Goal: Communication & Community: Answer question/provide support

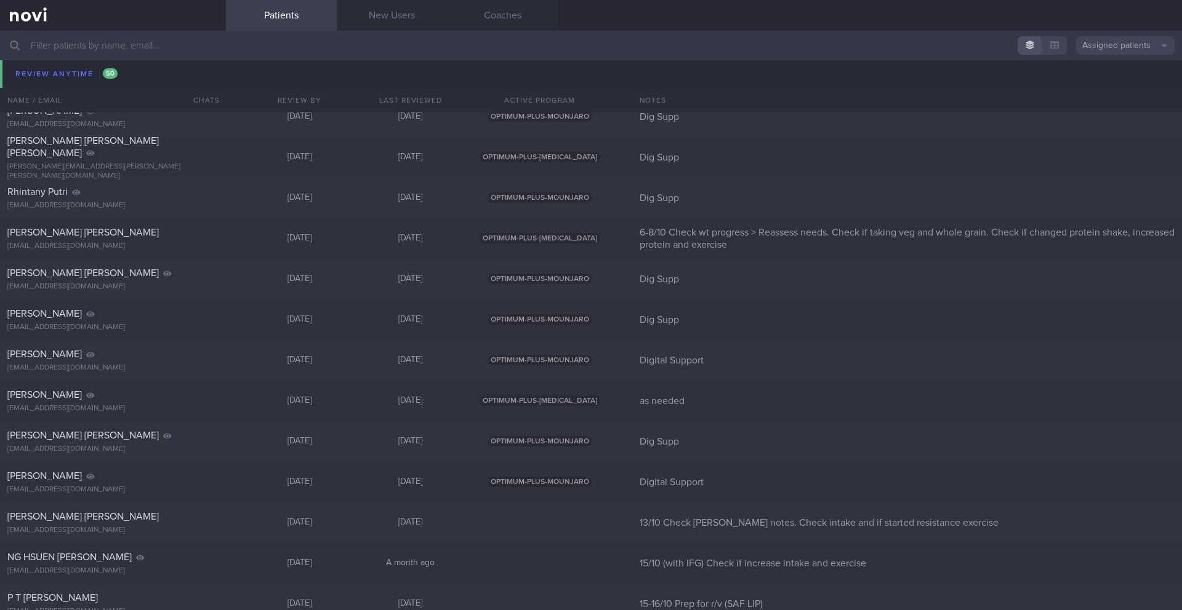
scroll to position [9996, 0]
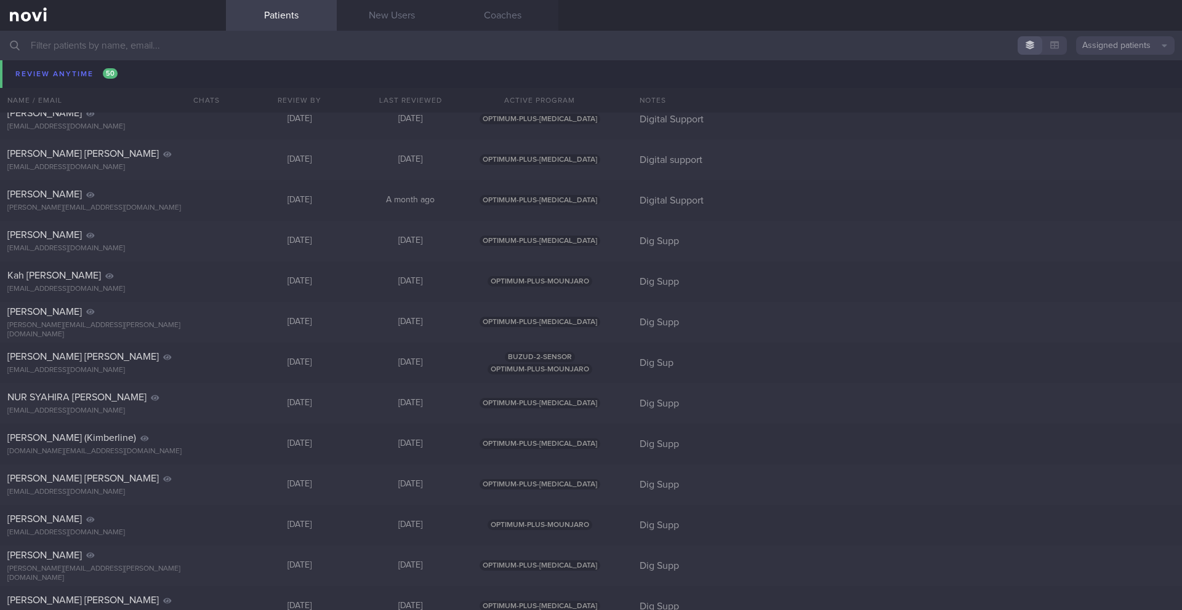
click at [66, 47] on input "text" at bounding box center [591, 46] width 1182 height 30
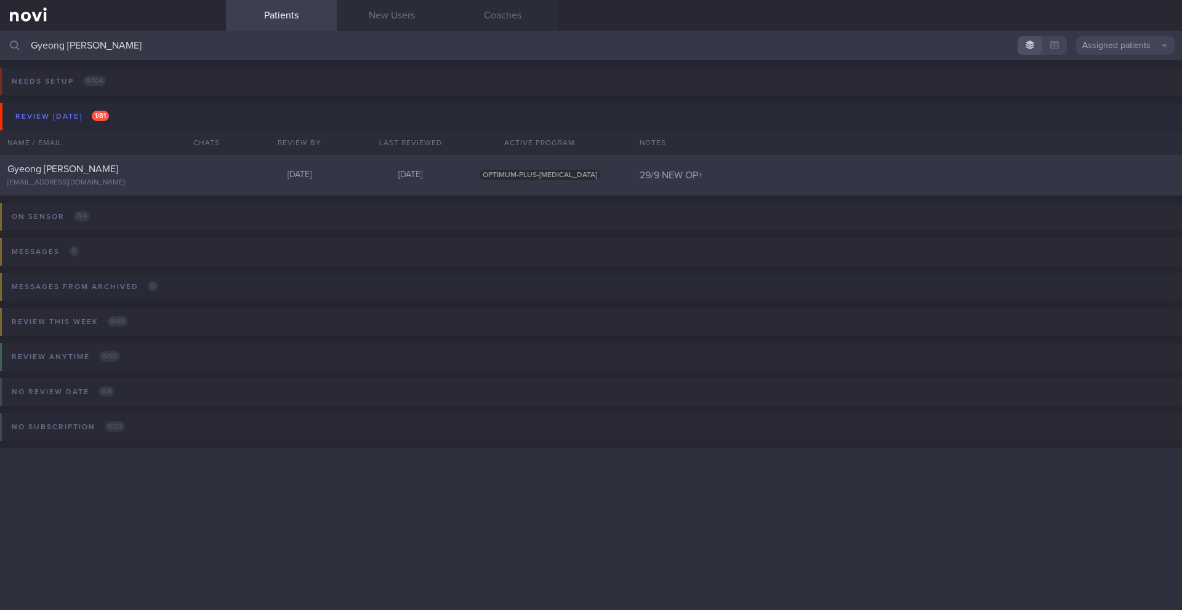
type input "Gyeong [PERSON_NAME]"
click at [117, 186] on div "[EMAIL_ADDRESS][DOMAIN_NAME]" at bounding box center [112, 182] width 211 height 9
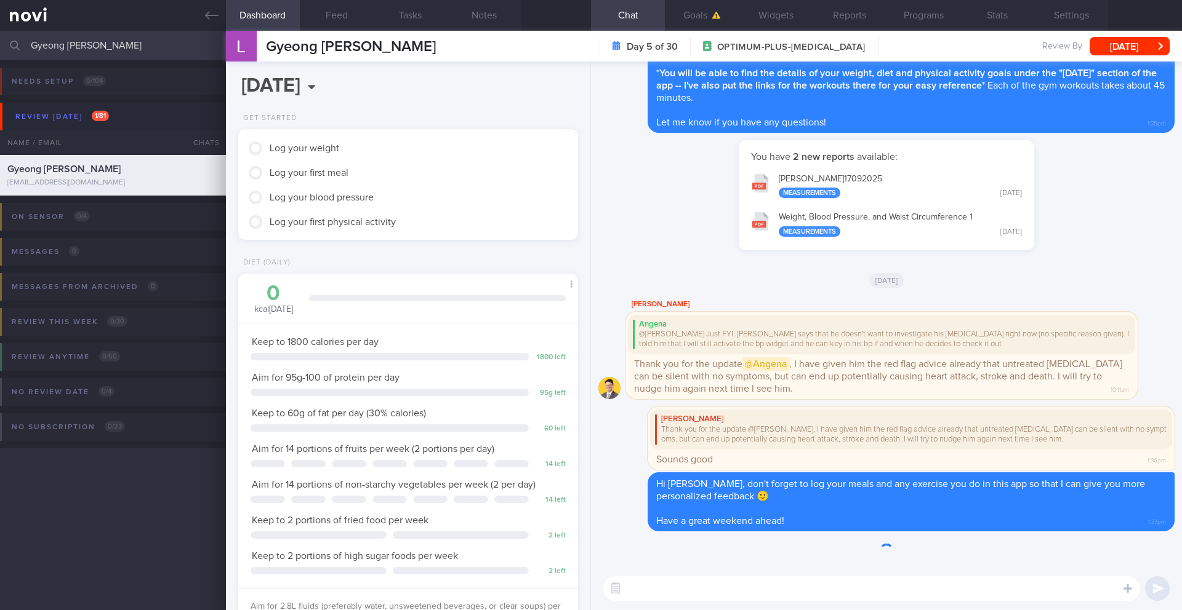
scroll to position [172, 309]
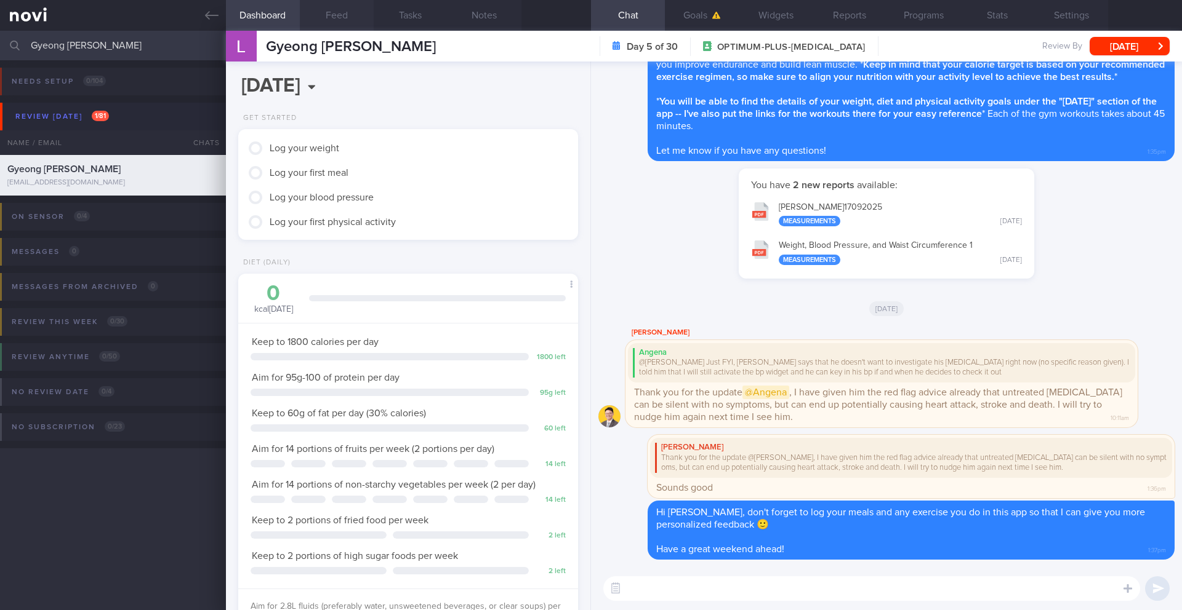
click at [343, 22] on button "Feed" at bounding box center [337, 15] width 74 height 31
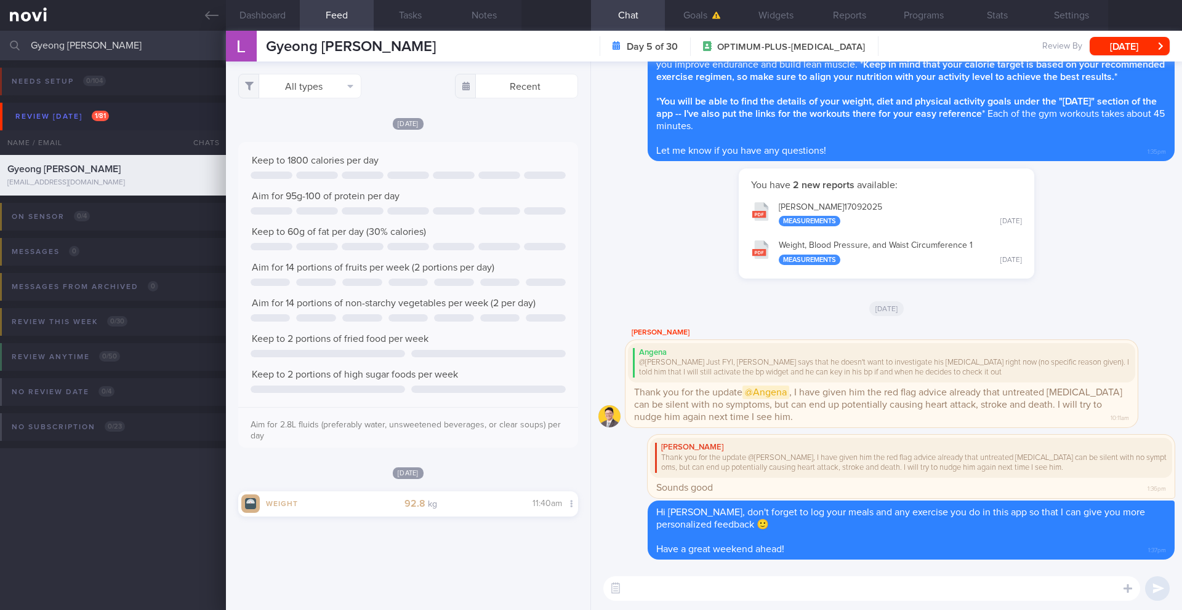
click at [326, 39] on span "Gyeong [PERSON_NAME]" at bounding box center [351, 46] width 170 height 15
click at [326, 42] on span "Gyeong [PERSON_NAME]" at bounding box center [351, 46] width 170 height 15
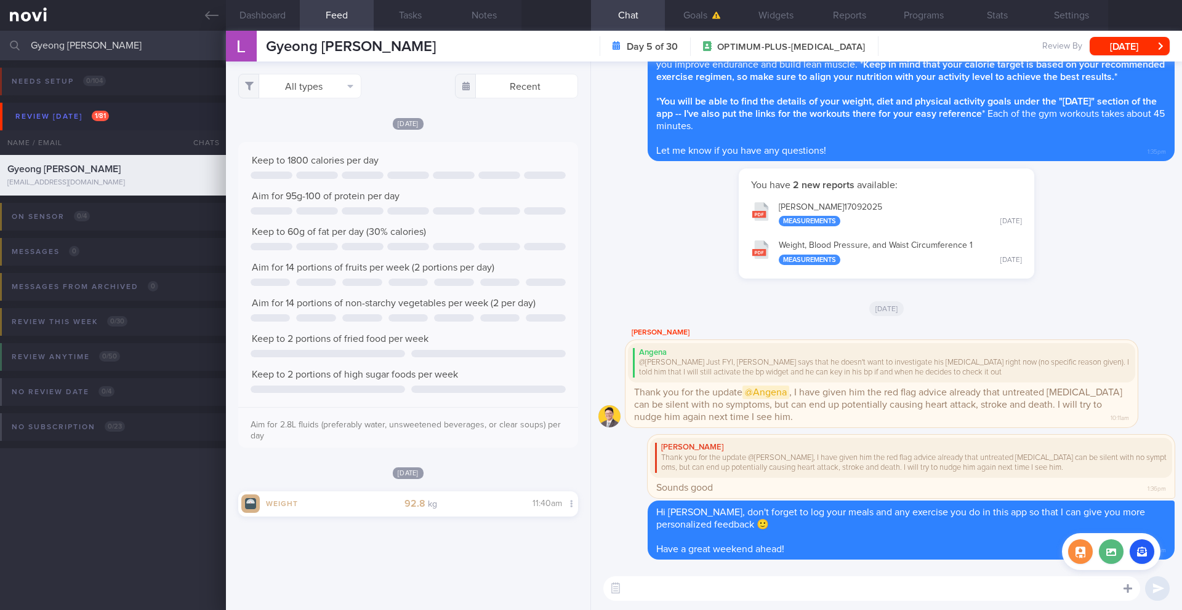
click at [1130, 588] on icon at bounding box center [1127, 589] width 9 height 9
click at [1108, 553] on label at bounding box center [1110, 552] width 25 height 25
click at [0, 0] on input "file" at bounding box center [0, 0] width 0 height 0
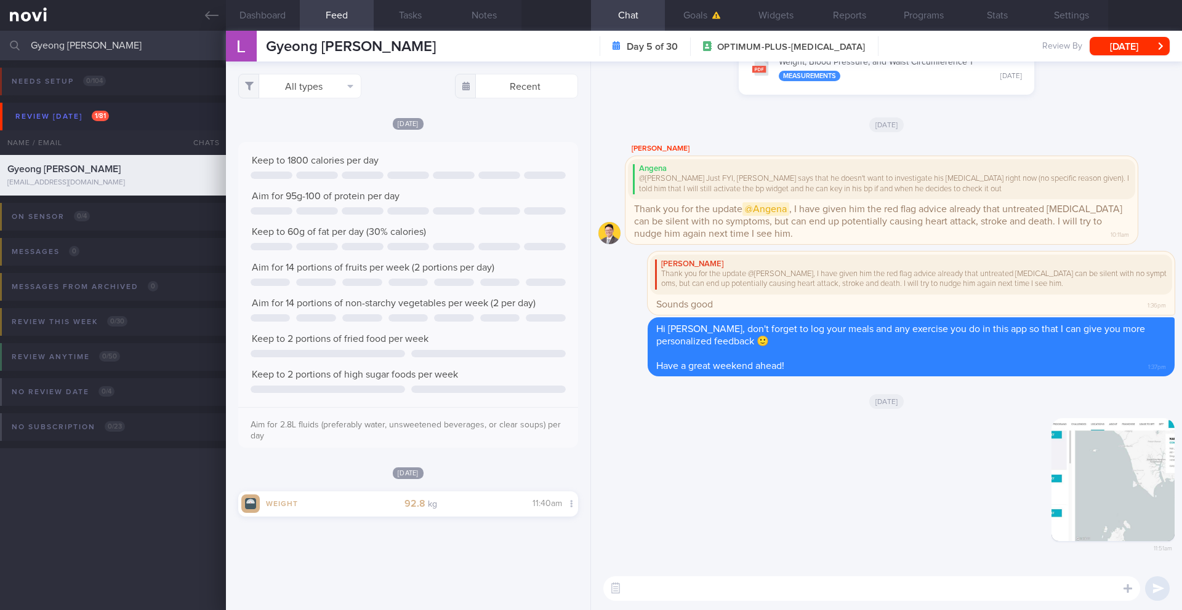
click at [788, 592] on textarea at bounding box center [871, 589] width 537 height 25
type textarea "T"
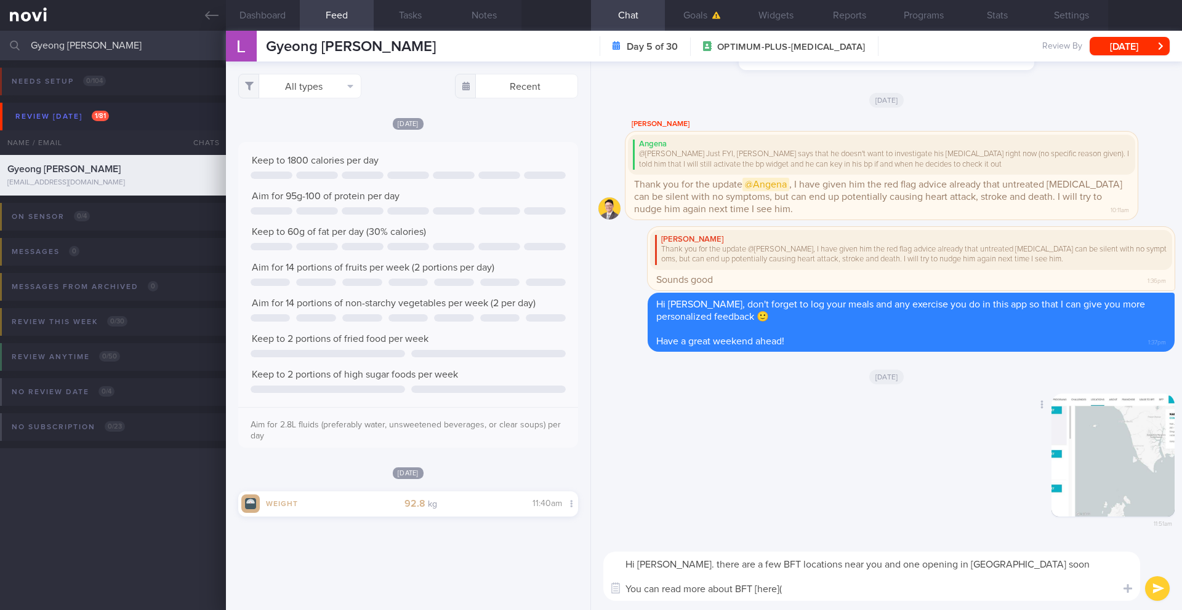
paste textarea "[URL][DOMAIN_NAME]"
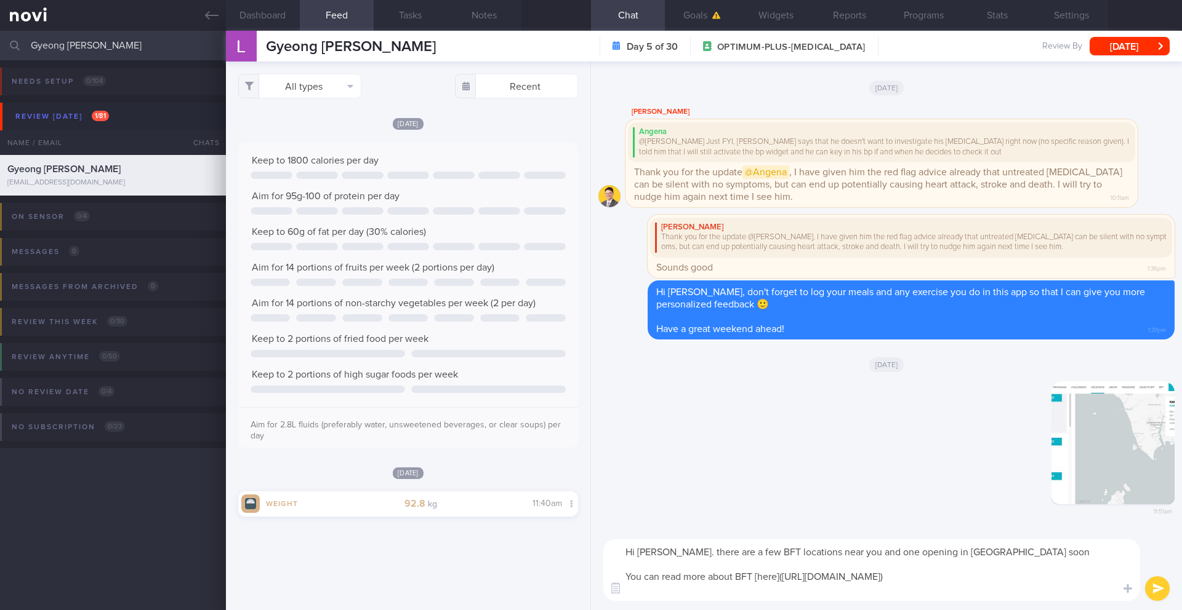
type textarea "Hi [PERSON_NAME]. there are a few BFT locations near you and one opening in [GE…"
click at [1154, 598] on button "submit" at bounding box center [1157, 589] width 25 height 25
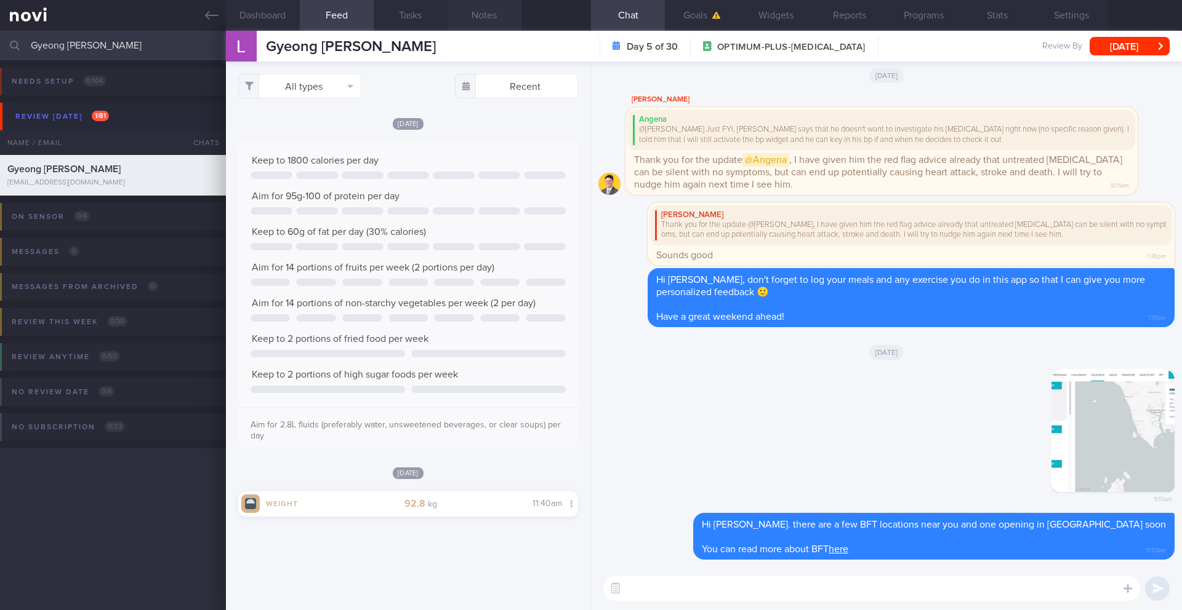
click at [475, 17] on button "Notes" at bounding box center [484, 15] width 74 height 31
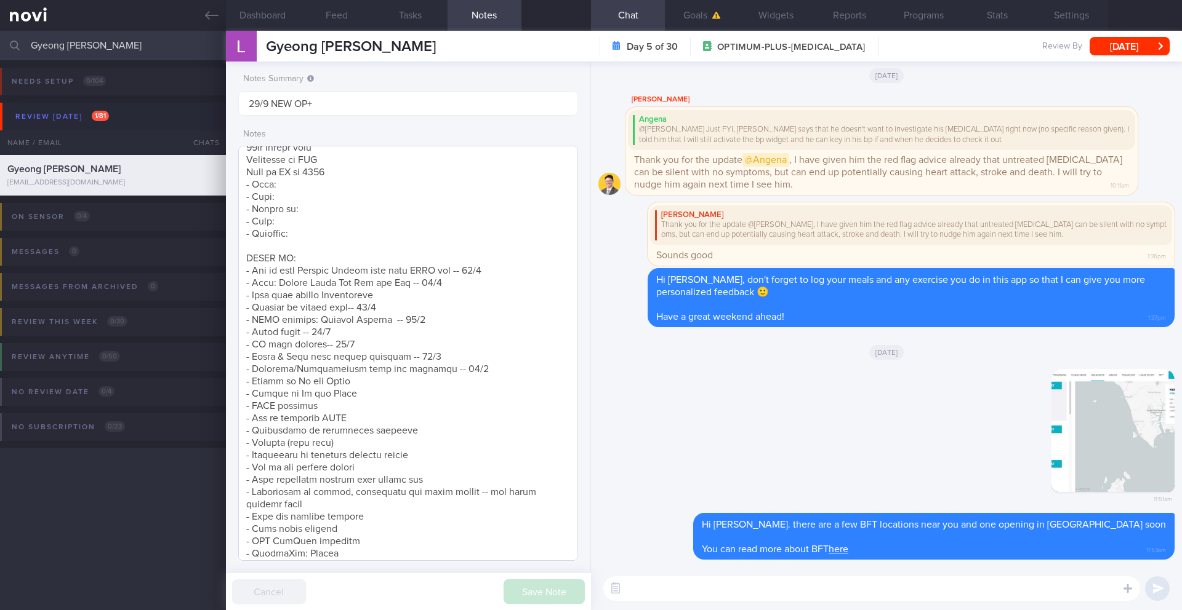
scroll to position [260, 0]
click at [474, 370] on textarea at bounding box center [408, 353] width 340 height 415
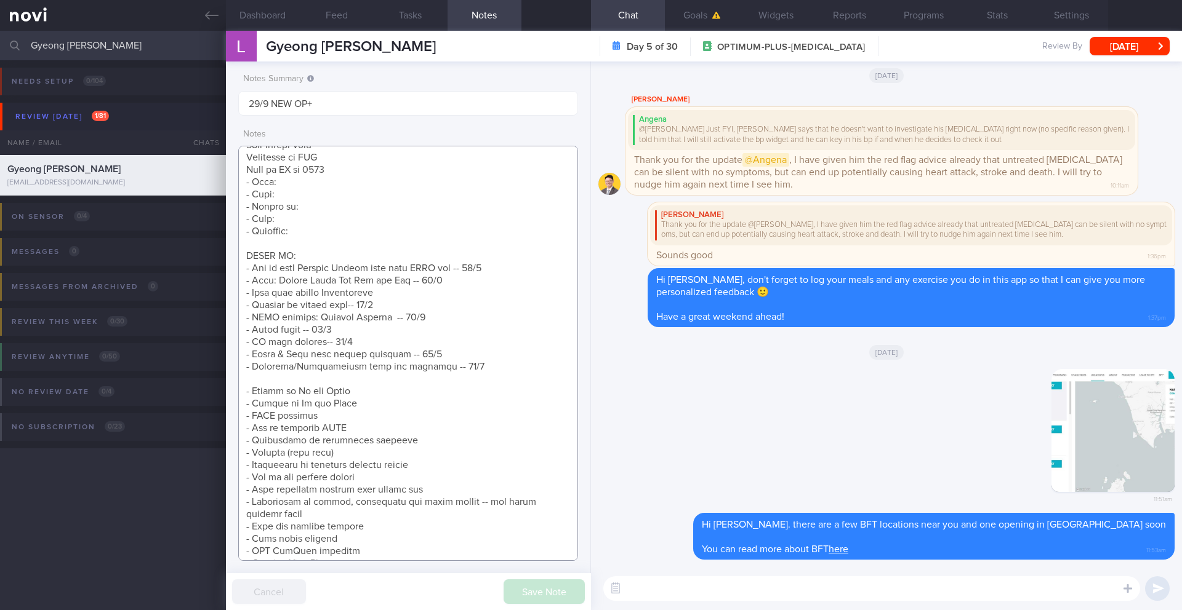
scroll to position [312, 0]
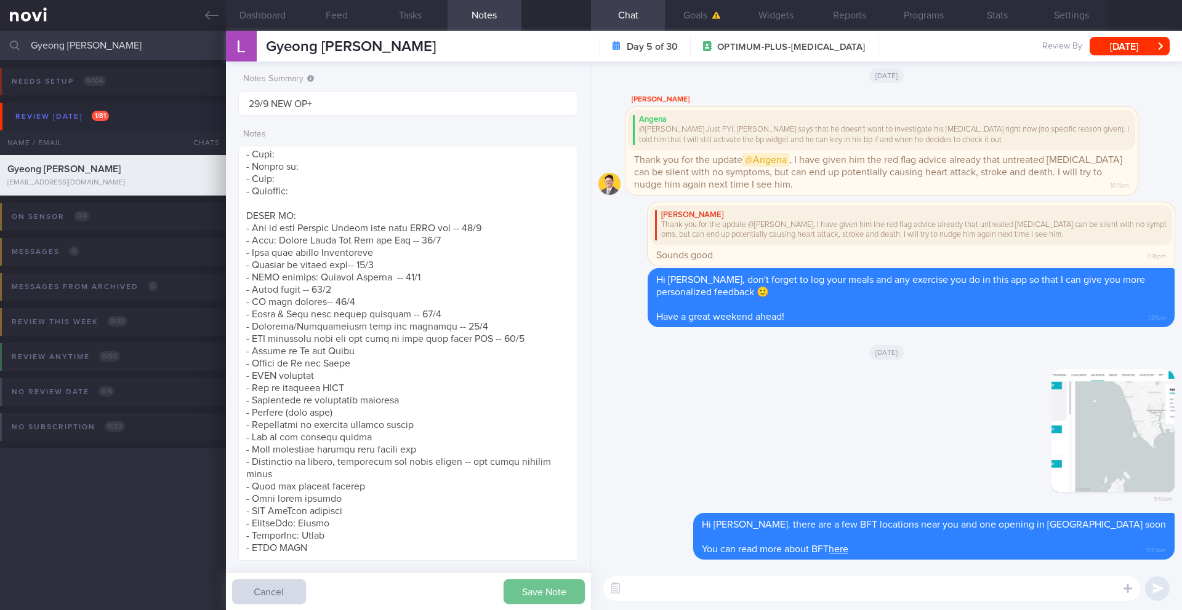
click at [545, 588] on button "Save Note" at bounding box center [543, 592] width 81 height 25
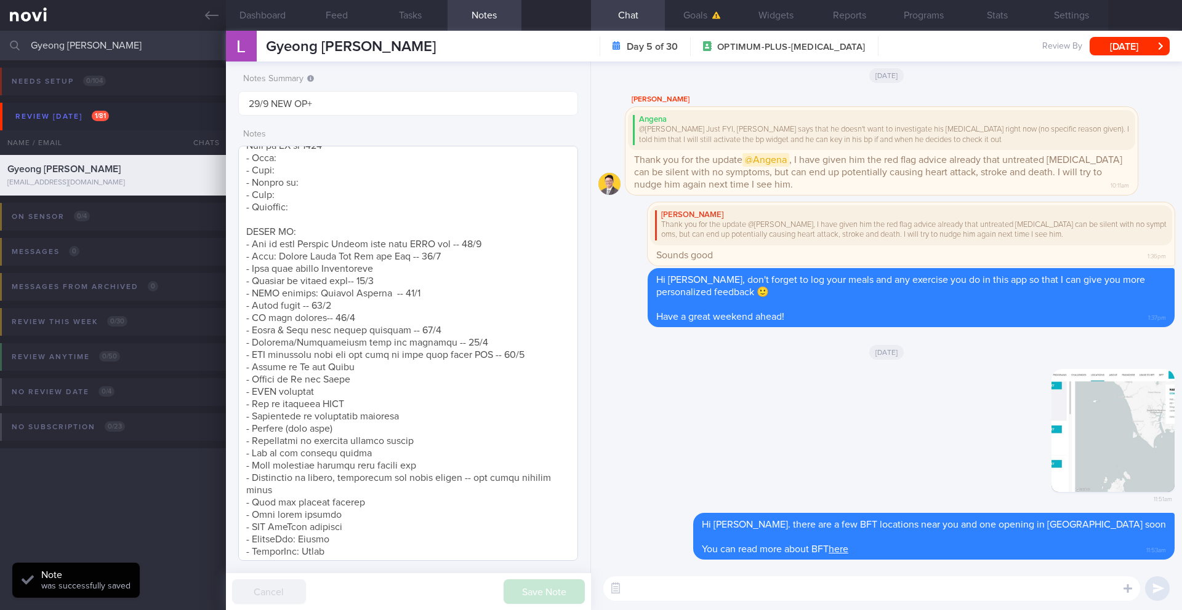
scroll to position [23, 0]
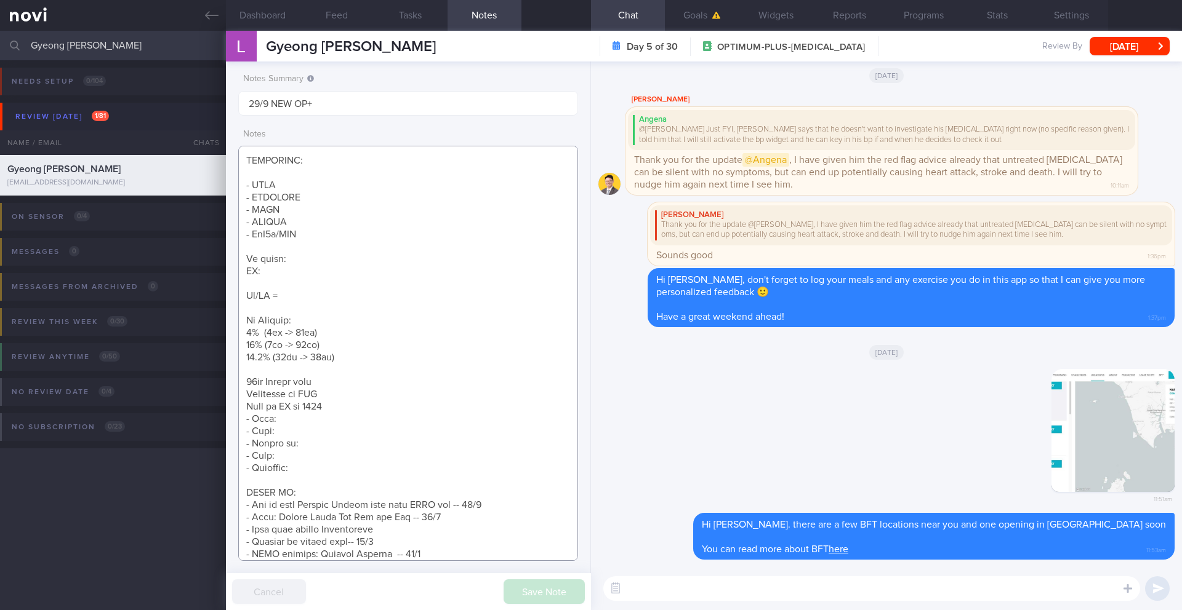
click at [341, 450] on textarea at bounding box center [408, 353] width 340 height 415
click at [345, 442] on textarea at bounding box center [408, 353] width 340 height 415
paste textarea "Buys groceries from Cold Storage, Prime Market, Lazada (Redmart) Mostly eats ou…"
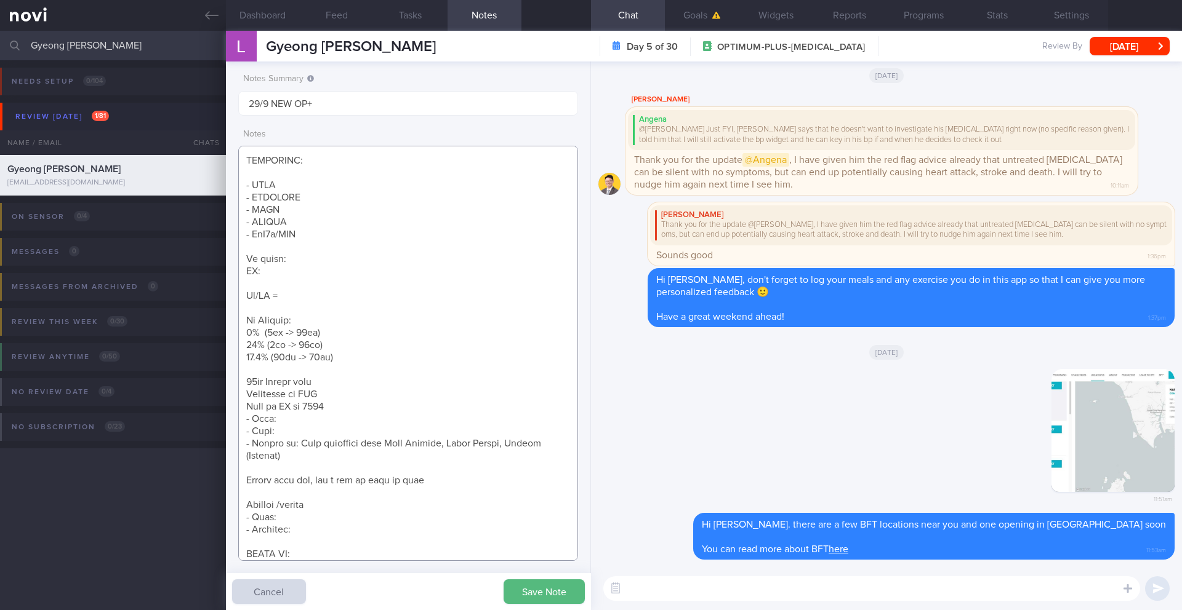
click at [244, 482] on textarea at bounding box center [408, 353] width 340 height 415
click at [241, 485] on textarea at bounding box center [408, 353] width 340 height 415
click at [356, 460] on textarea at bounding box center [408, 353] width 340 height 415
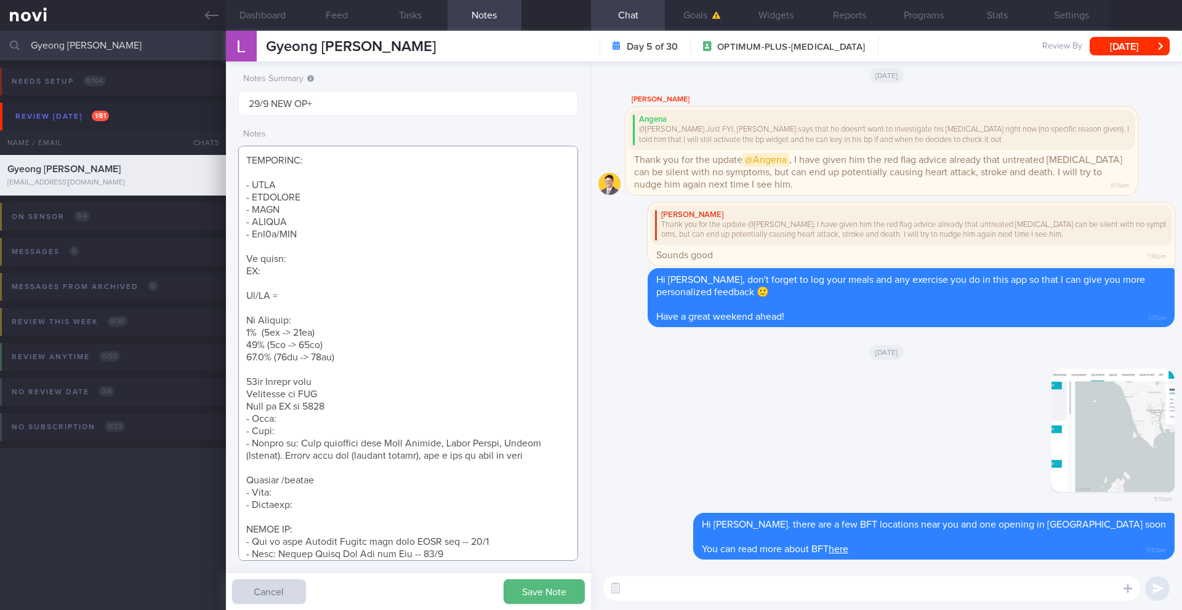
click at [364, 458] on textarea at bounding box center [408, 353] width 340 height 415
drag, startPoint x: 327, startPoint y: 488, endPoint x: 223, endPoint y: 485, distance: 104.7
click at [223, 485] on div "Patients New Users Coaches [PERSON_NAME] Assigned patients Assigned patients Al…" at bounding box center [591, 321] width 1182 height 580
click at [308, 416] on textarea at bounding box center [408, 353] width 340 height 415
paste textarea "[MEDICAL_DATA] - not on meds, not on f/up"
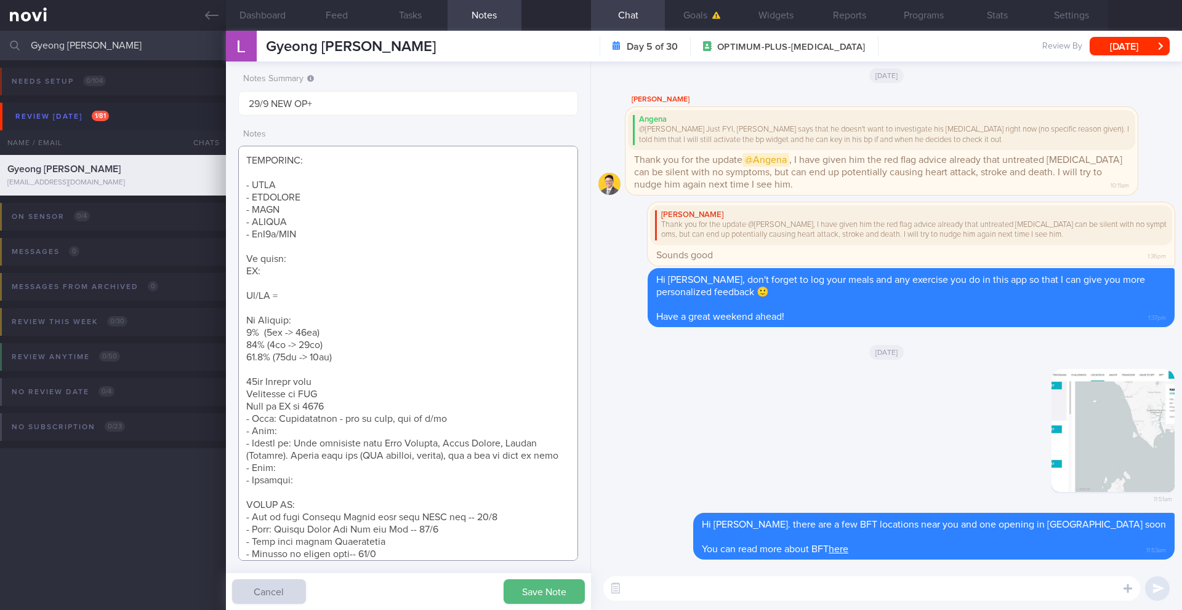
click at [303, 434] on textarea at bounding box center [408, 353] width 340 height 415
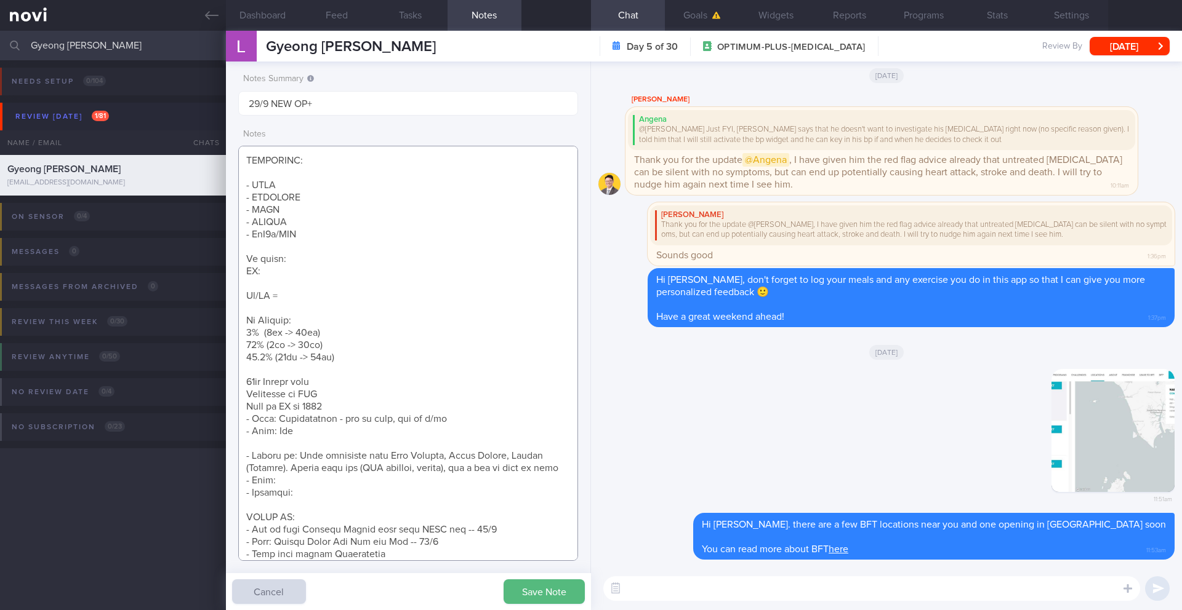
scroll to position [315, 0]
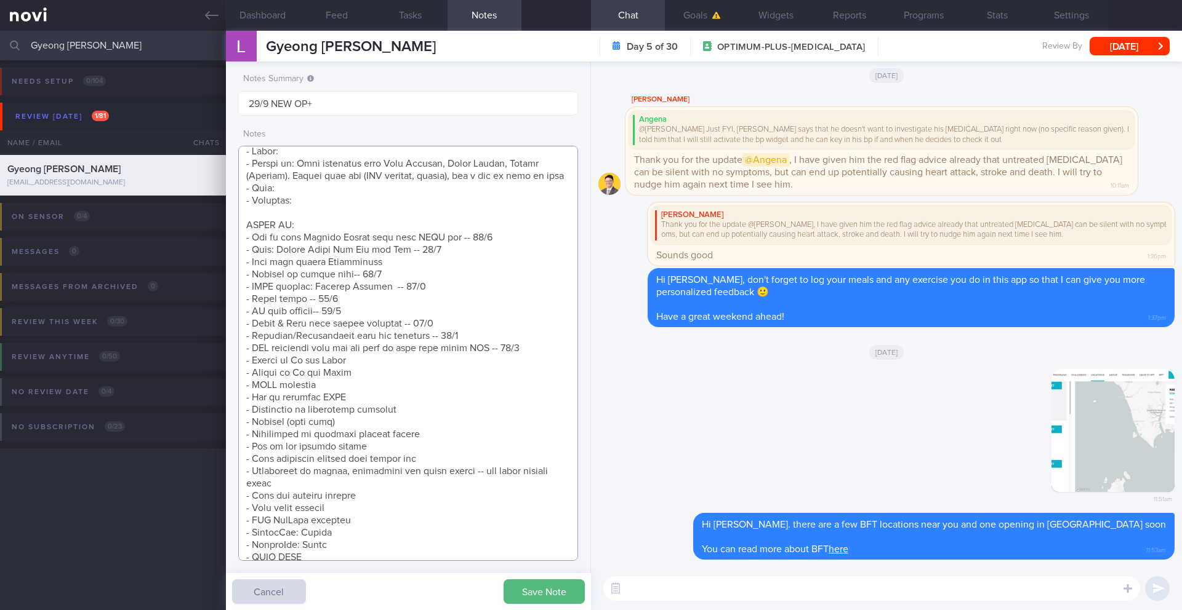
paste textarea "Vit C sometimes Omega 3 intermittently"
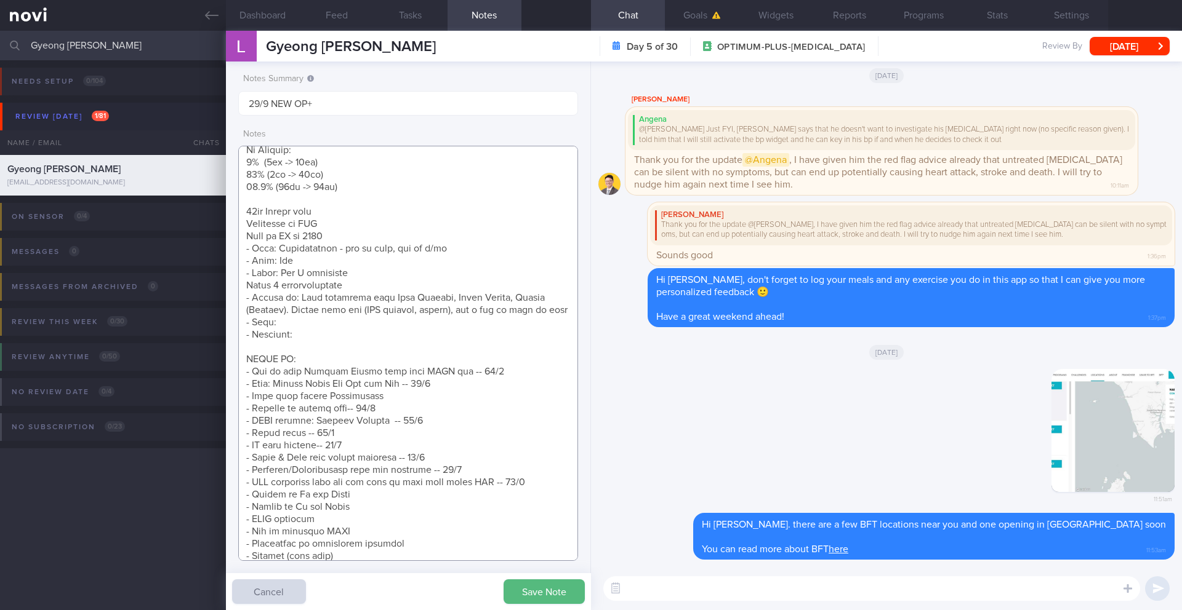
scroll to position [182, 0]
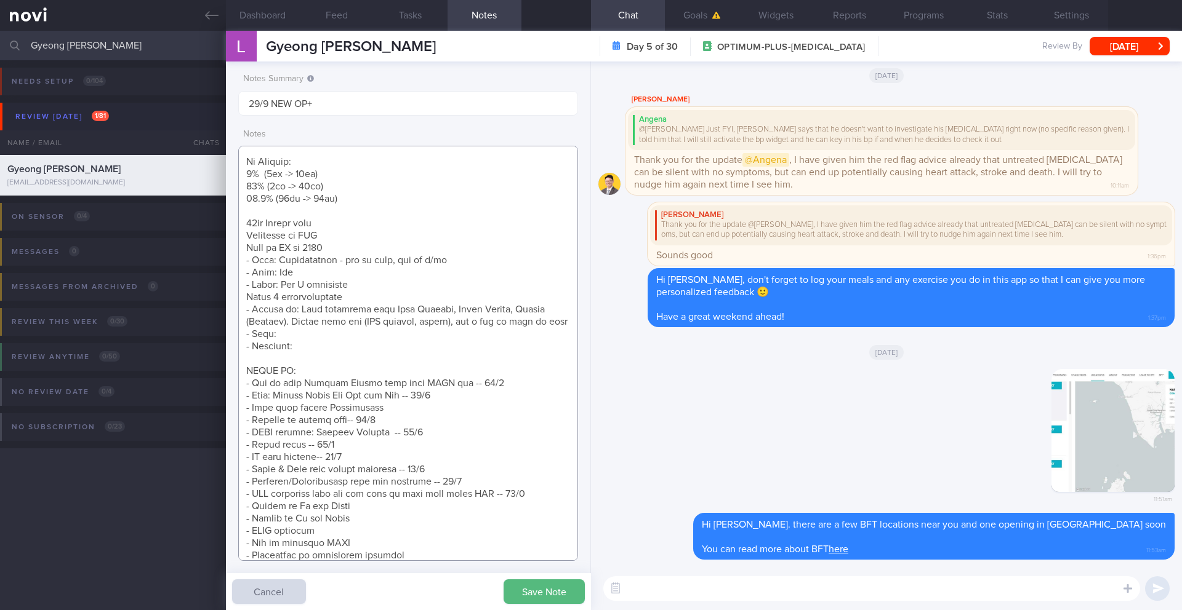
click at [247, 292] on textarea at bounding box center [408, 353] width 340 height 415
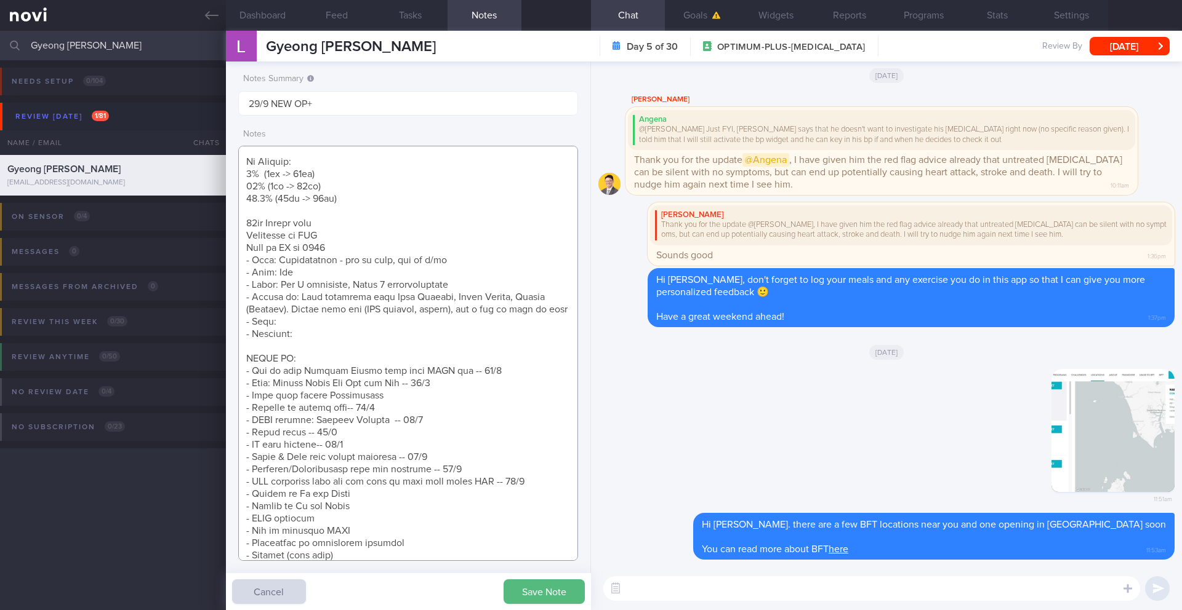
click at [325, 337] on textarea at bounding box center [408, 353] width 340 height 415
paste textarea "3 meals a day Snacks / Sweetened Drinks Not usually Hunger Levels Stress eating…"
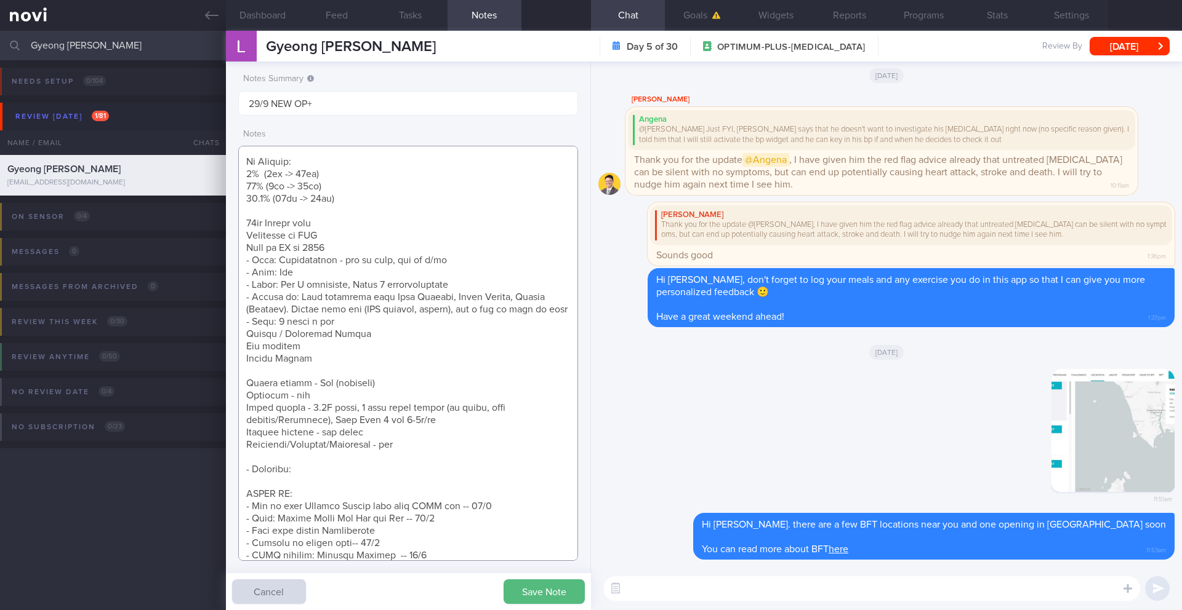
drag, startPoint x: 337, startPoint y: 375, endPoint x: 241, endPoint y: 349, distance: 99.0
click at [241, 349] on textarea at bounding box center [408, 353] width 340 height 415
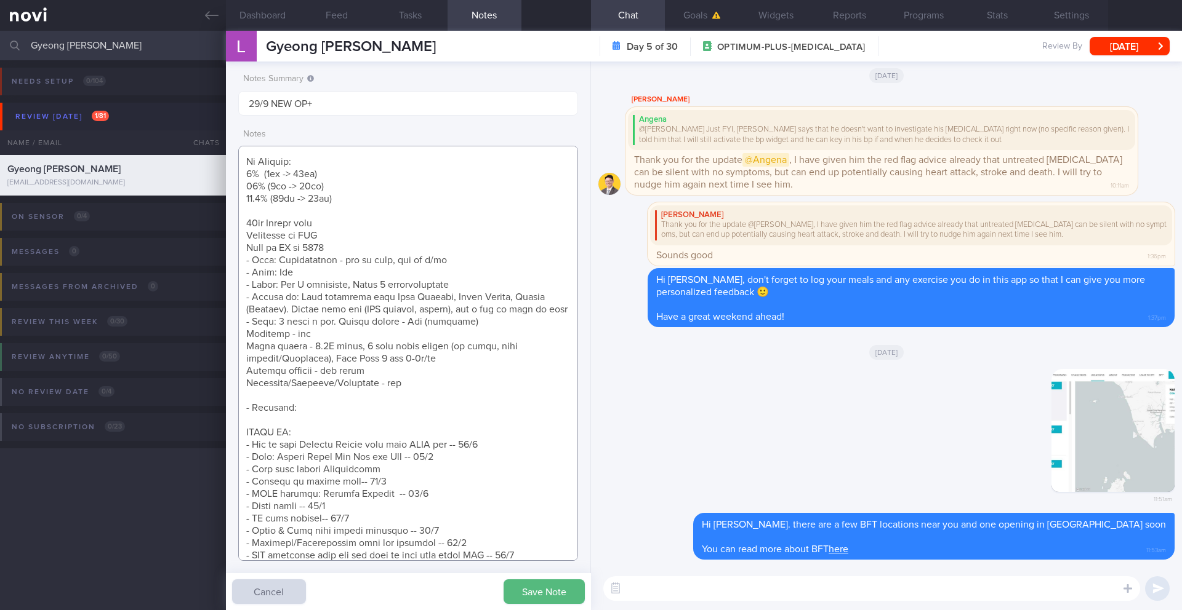
click at [245, 343] on textarea at bounding box center [408, 353] width 340 height 415
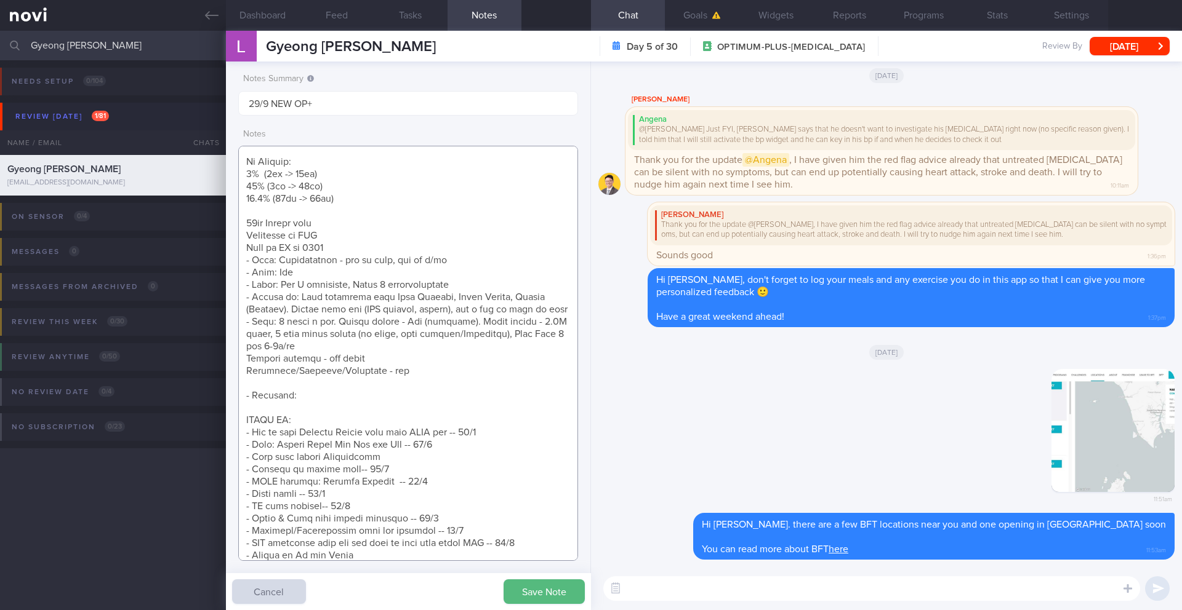
click at [351, 358] on textarea at bounding box center [408, 353] width 340 height 415
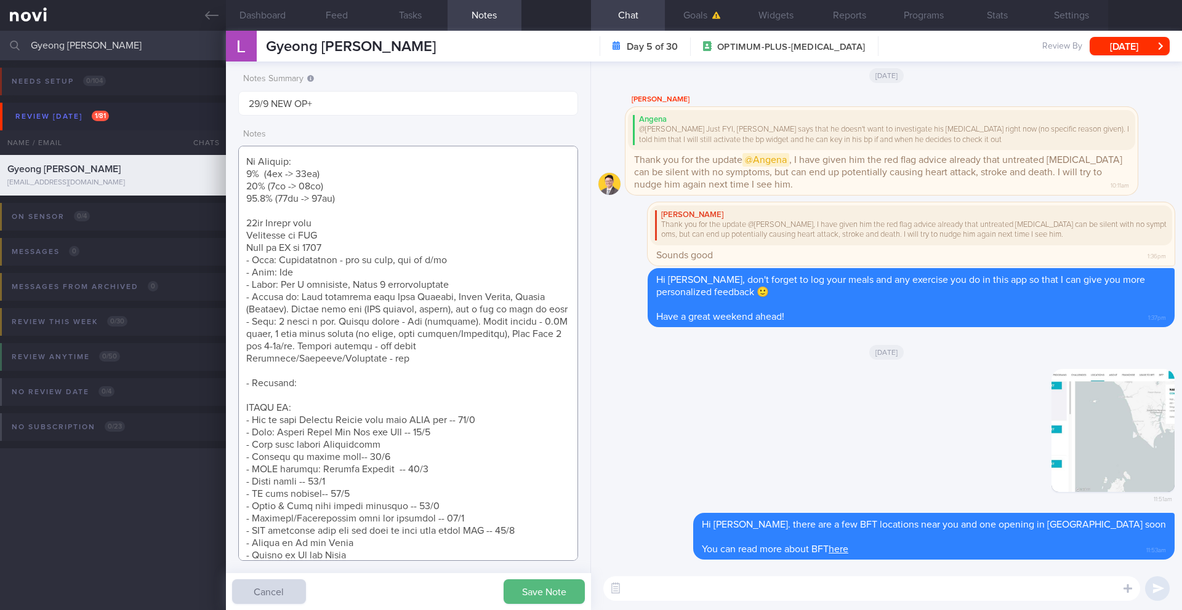
click at [243, 374] on textarea at bounding box center [408, 353] width 340 height 415
click at [284, 384] on textarea at bounding box center [408, 353] width 340 height 415
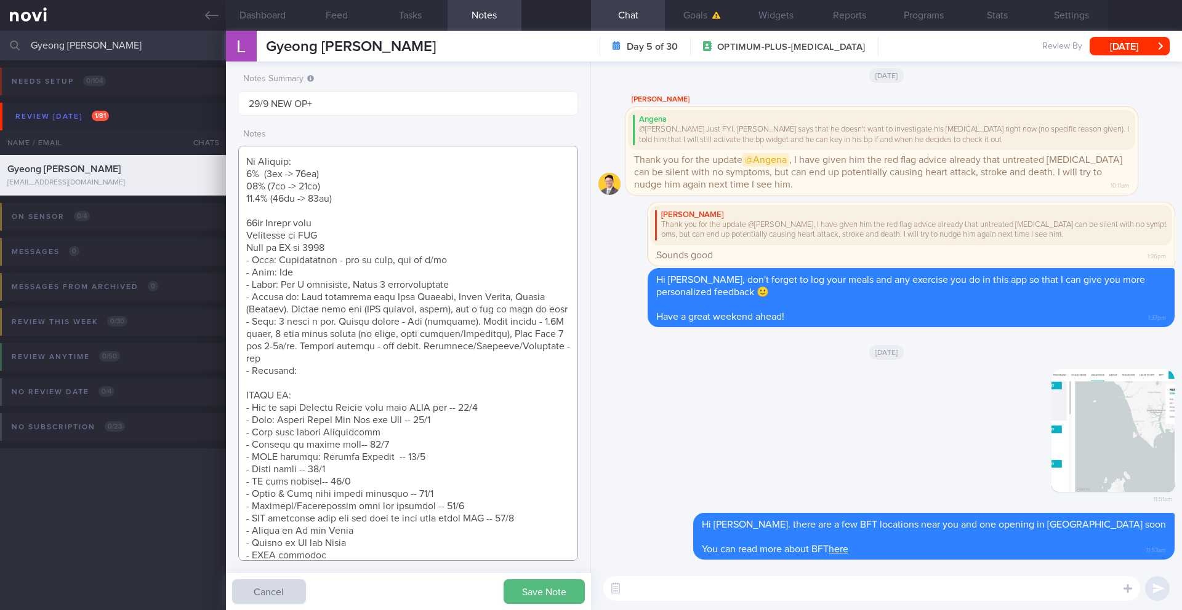
click at [310, 387] on textarea at bounding box center [408, 353] width 340 height 415
paste textarea "Past - running, swimming, outdoor and indoor cycling, a little resistance train…"
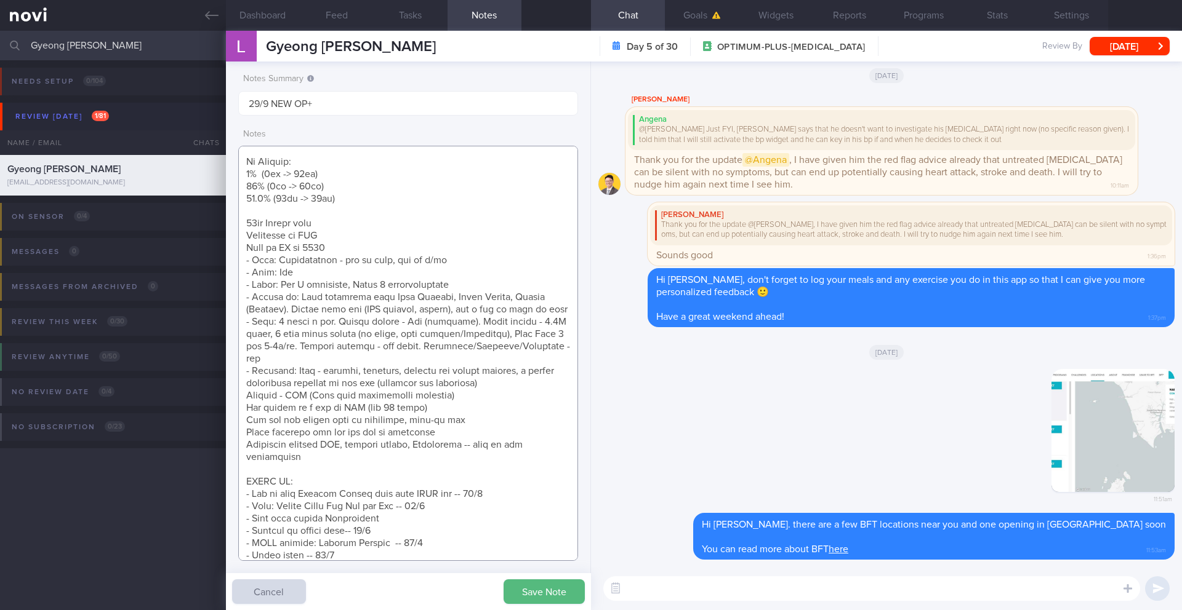
click at [246, 424] on textarea at bounding box center [408, 353] width 340 height 415
click at [241, 437] on textarea at bounding box center [408, 353] width 340 height 415
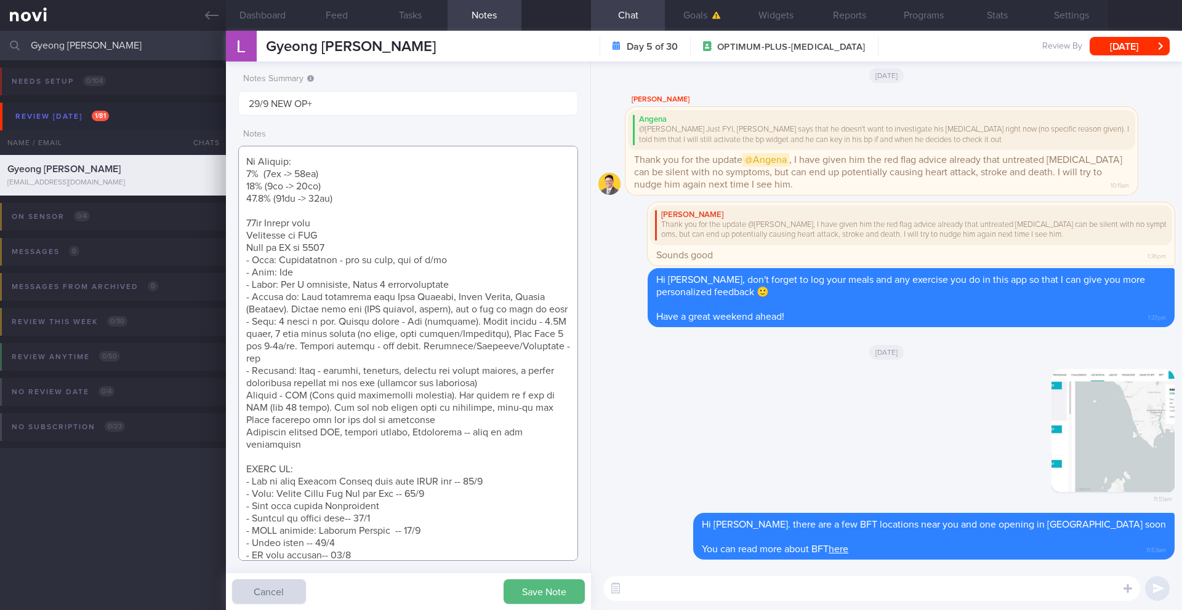
click at [543, 422] on textarea at bounding box center [408, 353] width 340 height 415
click at [228, 441] on div "Notes Summary 29/9 NEW OP+ Notes Save Note Cancel" at bounding box center [408, 336] width 365 height 549
click at [246, 445] on textarea at bounding box center [408, 353] width 340 height 415
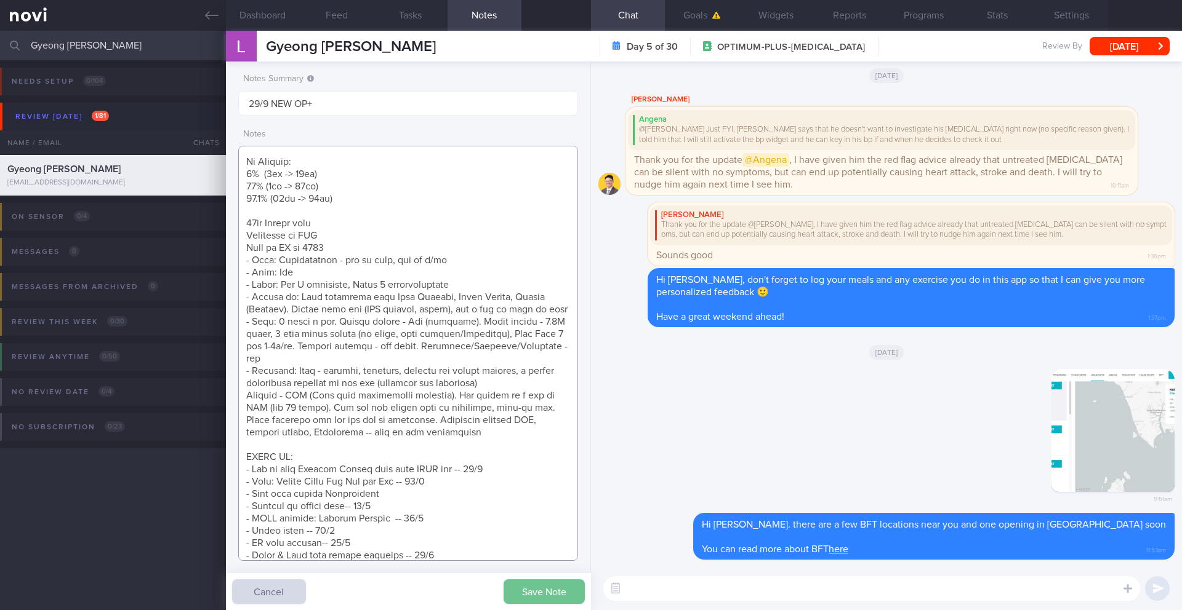
type textarea "SUPPORT NEEDED: Reminders, Positive Reinforcement CHALLENGE: - DIET - EXERCISE …"
click at [550, 589] on button "Save Note" at bounding box center [543, 592] width 81 height 25
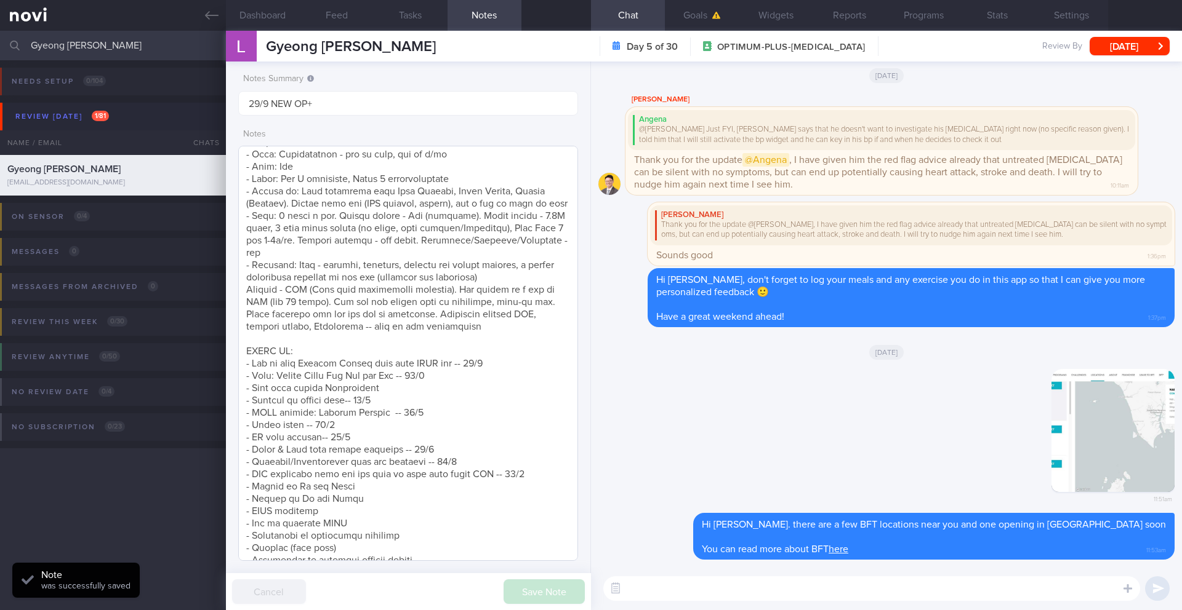
scroll to position [296, 0]
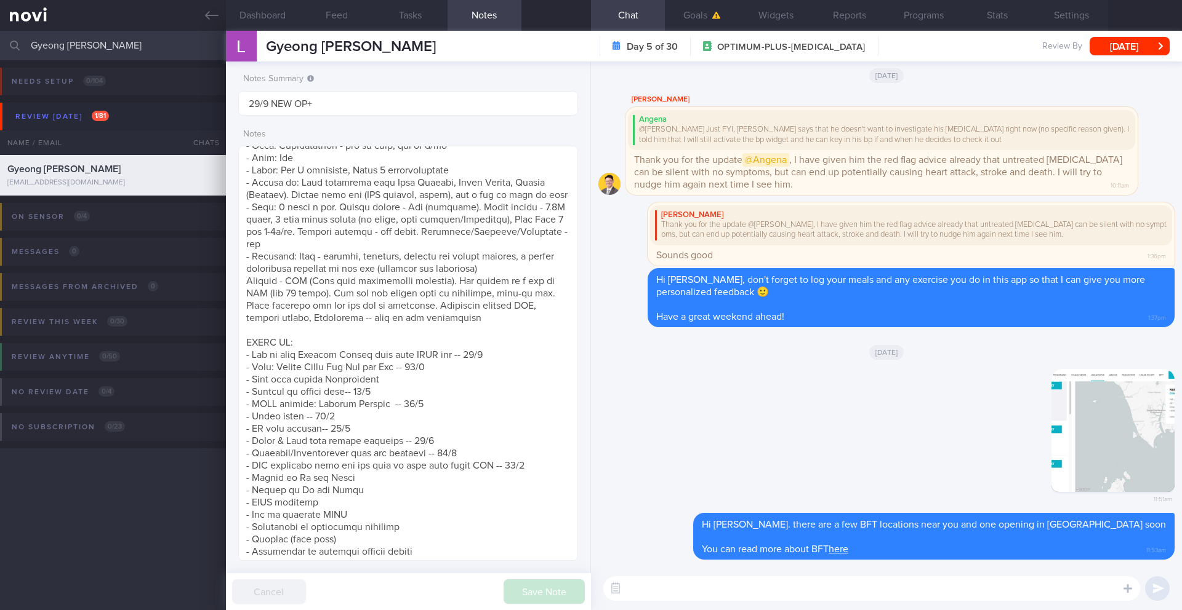
paste textarea "To help you make better choices when eating out, I want to share with you ways …"
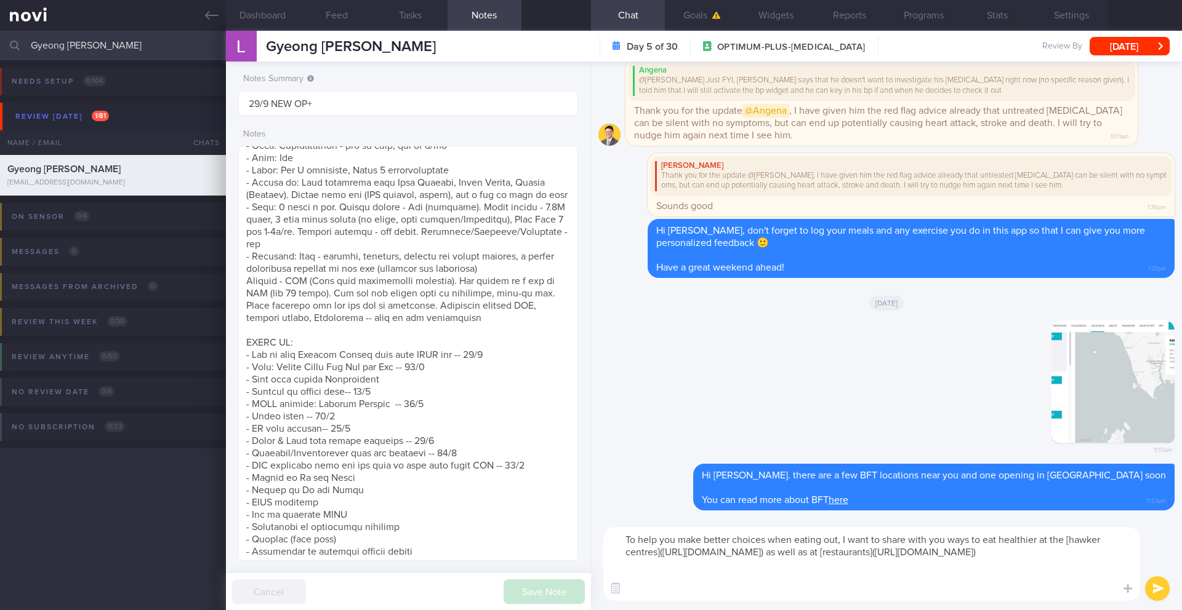
scroll to position [0, 0]
type textarea "To help you make better choices when eating out, I want to share with you ways …"
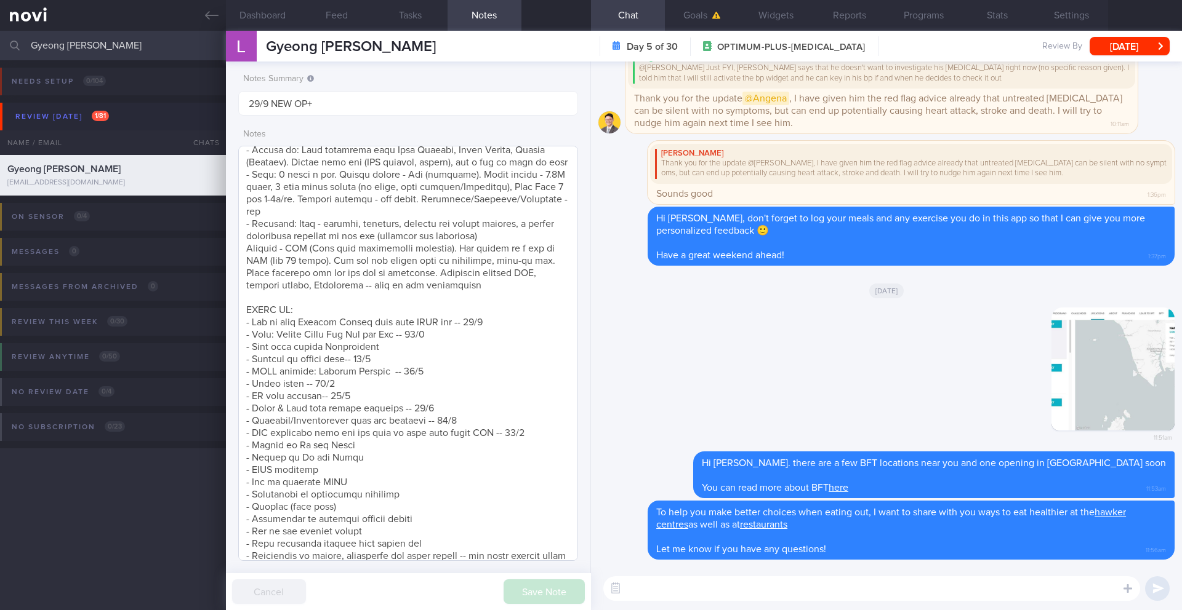
scroll to position [447, 0]
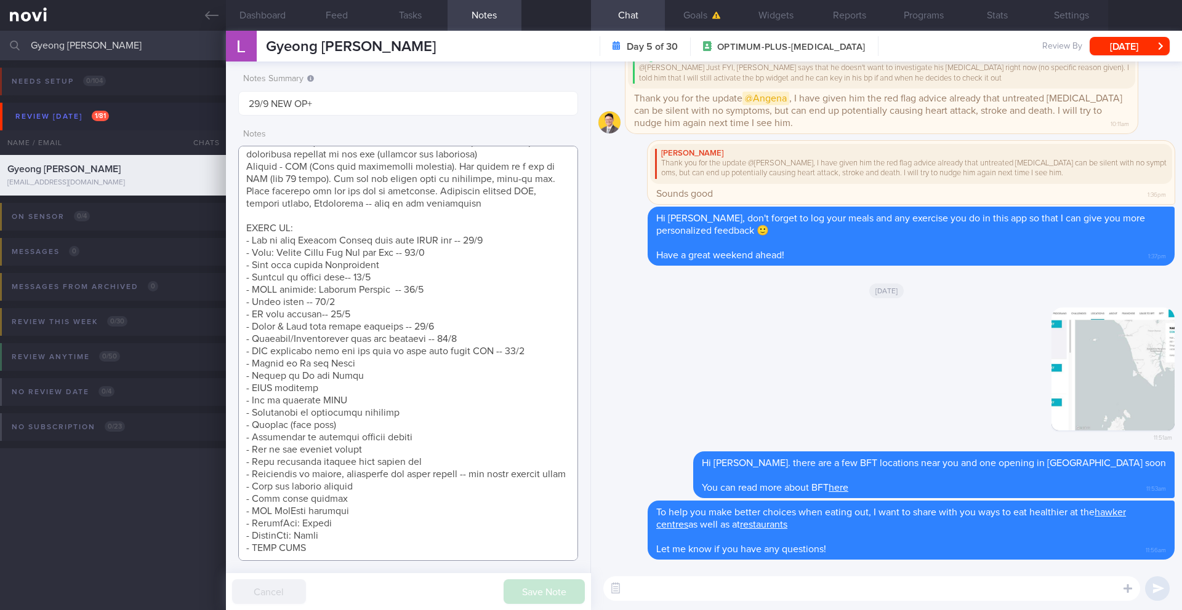
click at [439, 441] on textarea at bounding box center [408, 353] width 340 height 415
drag, startPoint x: 460, startPoint y: 436, endPoint x: 194, endPoint y: 433, distance: 265.2
click at [194, 433] on div "Patients New Users Coaches [PERSON_NAME] Assigned patients Assigned patients Al…" at bounding box center [591, 321] width 1182 height 580
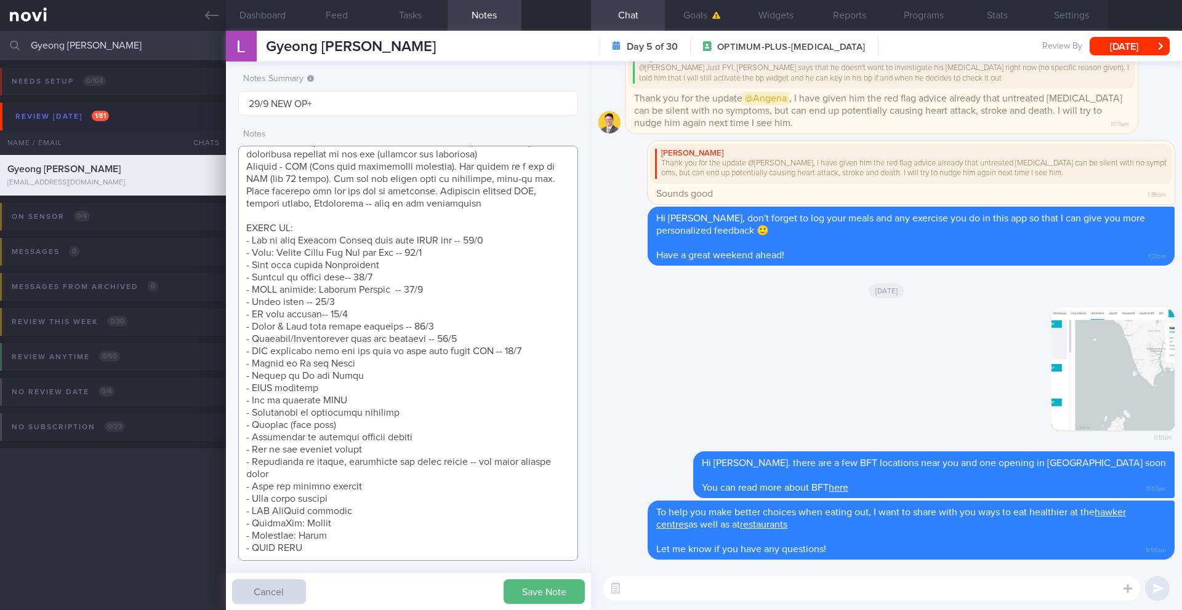
scroll to position [435, 0]
click at [534, 335] on textarea at bounding box center [408, 353] width 340 height 415
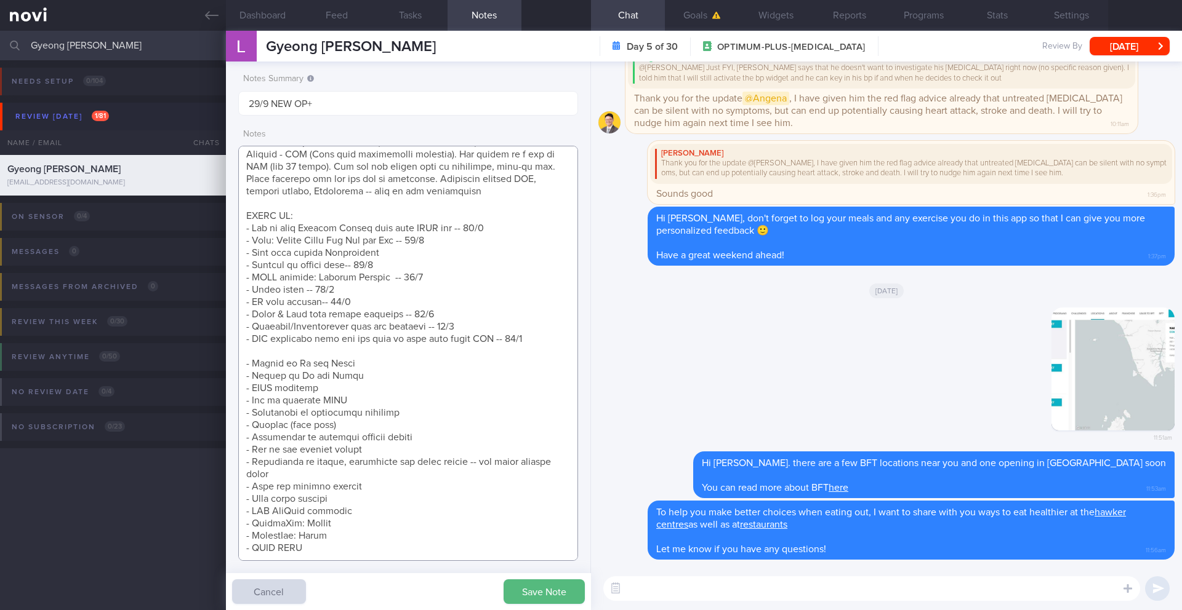
scroll to position [447, 0]
paste textarea "- Make healthier choices when eating out -- 29/9"
type textarea "SUPPORT NEEDED: Reminders, Positive Reinforcement CHALLENGE: - DIET - EXERCISE …"
click at [553, 601] on button "Save Note" at bounding box center [543, 592] width 81 height 25
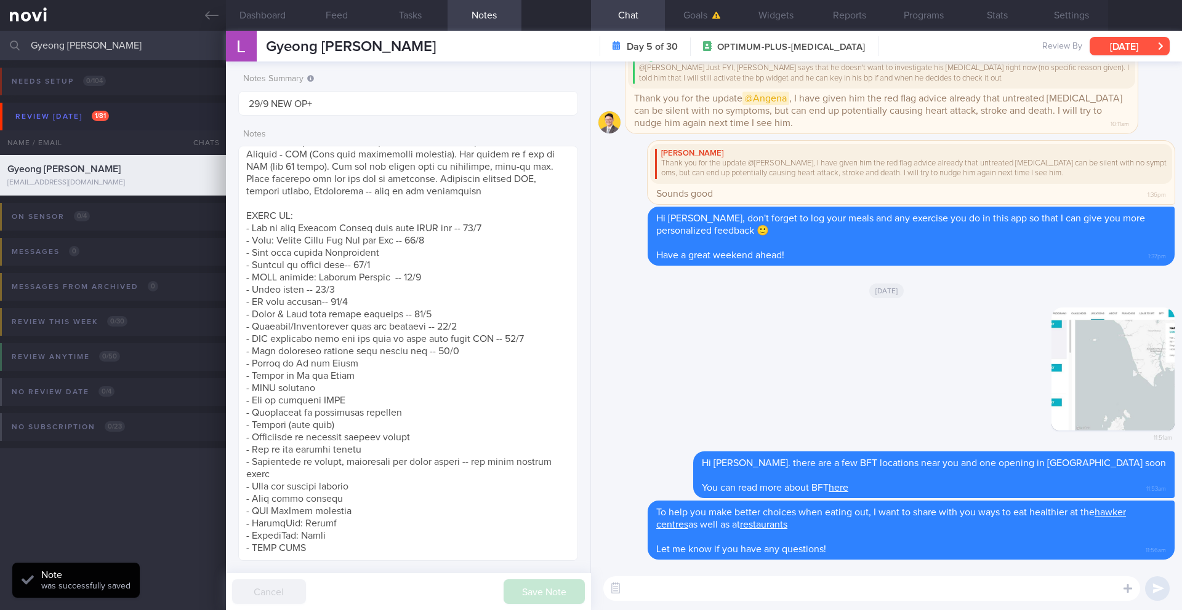
click at [1118, 45] on button "[DATE]" at bounding box center [1129, 46] width 80 height 18
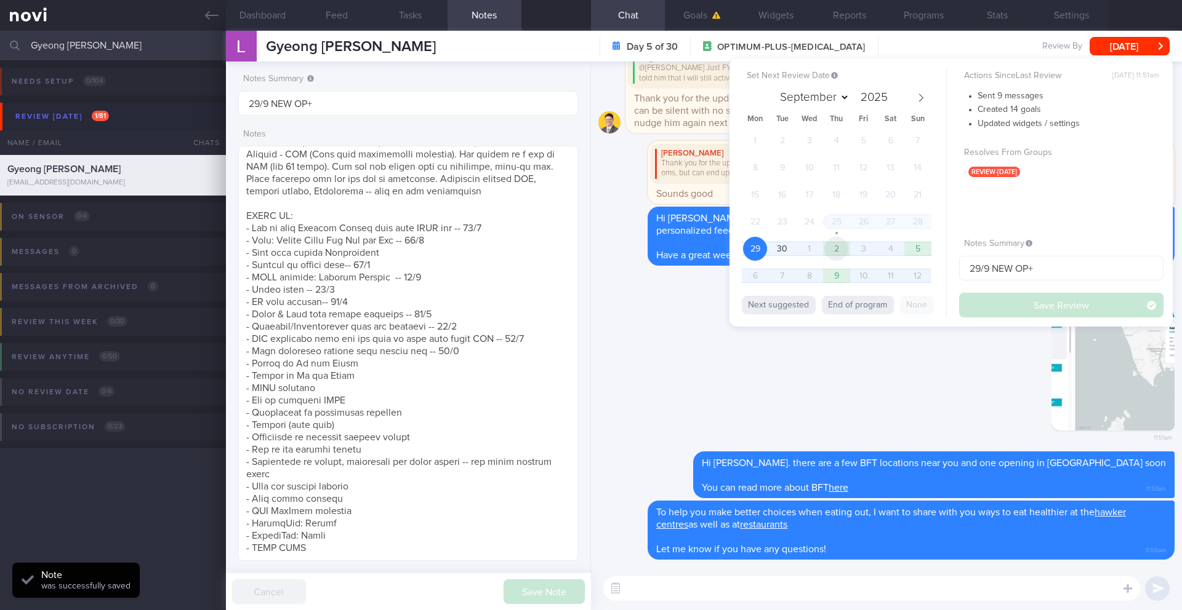
click at [844, 249] on span "2" at bounding box center [836, 249] width 24 height 24
select select "9"
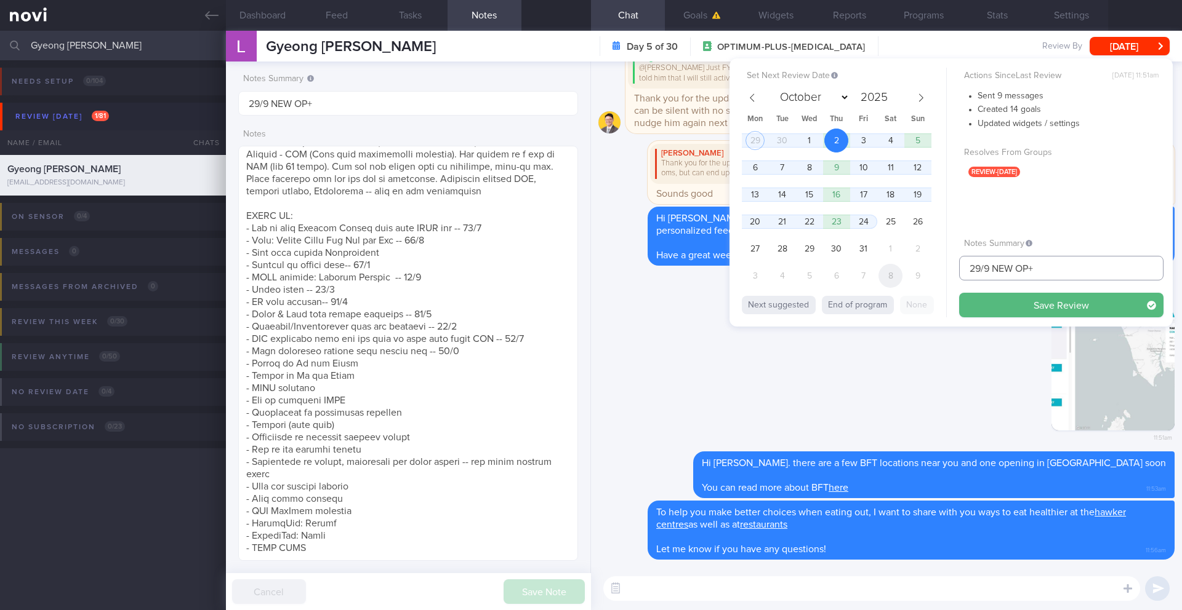
drag, startPoint x: 988, startPoint y: 268, endPoint x: 898, endPoint y: 268, distance: 89.8
click at [898, 268] on div "Set Next Review Date [DATE] September October November [DATE] Mon Tue Wed Thu F…" at bounding box center [950, 192] width 443 height 268
type input "2/10 NEW OP+"
click at [987, 300] on button "Save Review" at bounding box center [1061, 305] width 204 height 25
type input "2/10 NEW OP+"
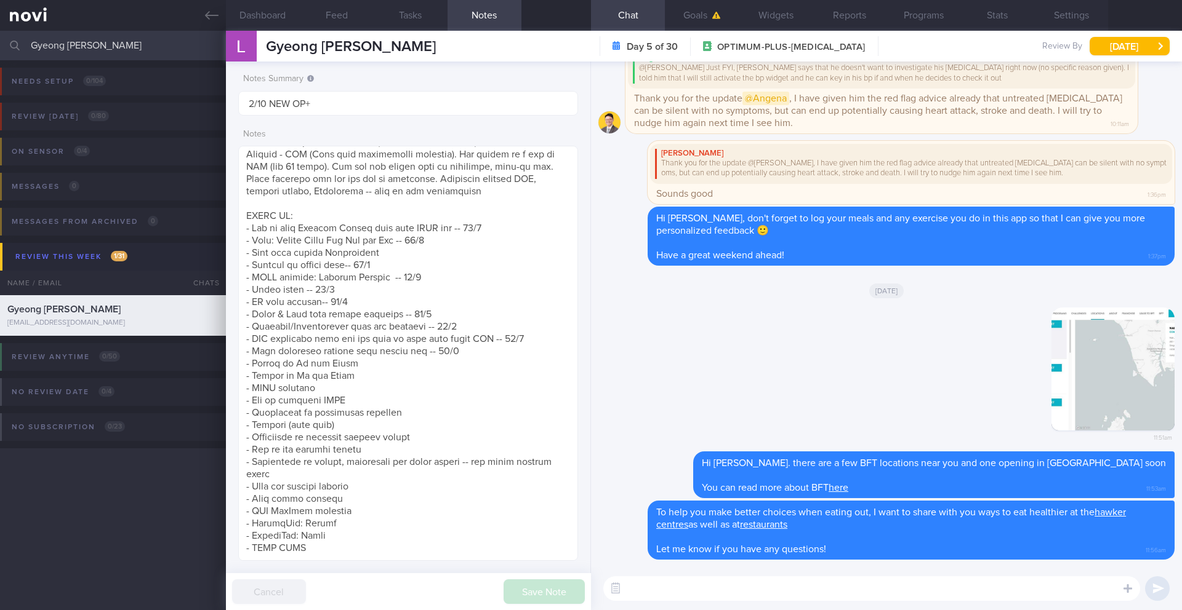
click at [51, 42] on input "Gyeong [PERSON_NAME]" at bounding box center [591, 46] width 1182 height 30
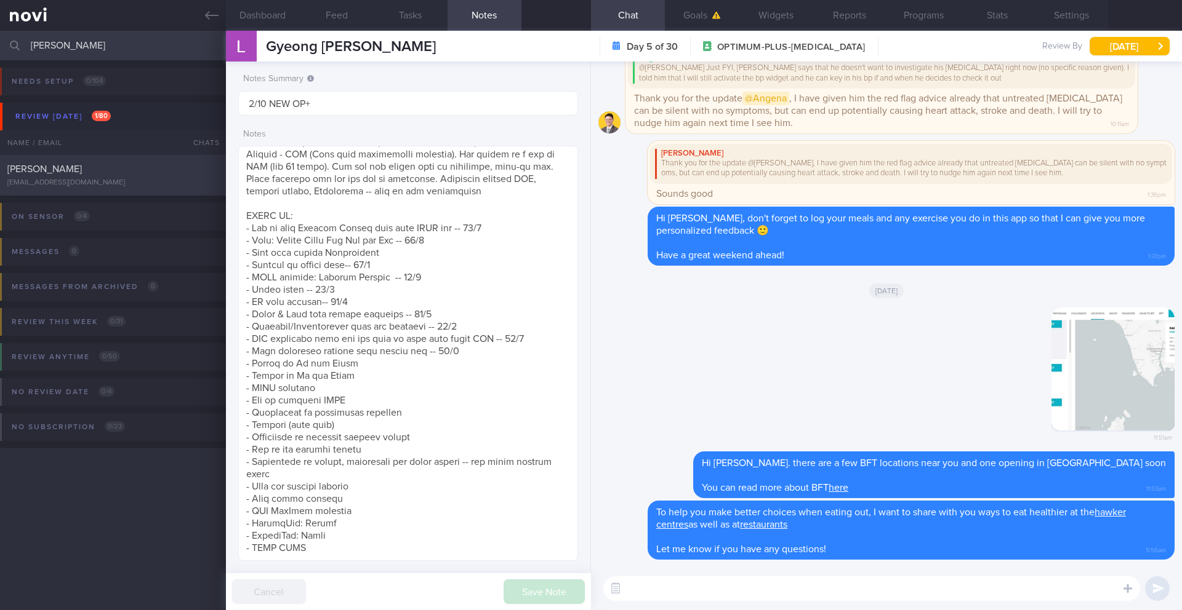
type input "[PERSON_NAME]"
click at [87, 175] on div "[PERSON_NAME]" at bounding box center [111, 169] width 208 height 12
type input "26-29/9 SAF LIP"
type textarea "SUPPORT NEEDED: CHALLENGE: Wt Targets: [DEMOGRAPHIC_DATA] Chinese [DEMOGRAPHIC_…"
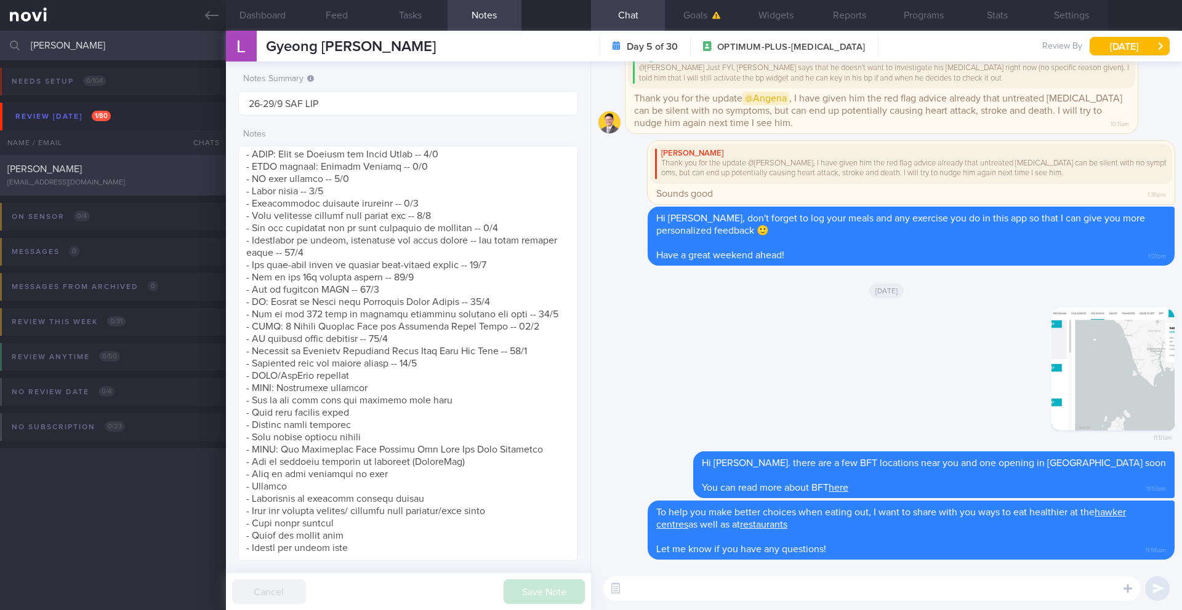
select select "8"
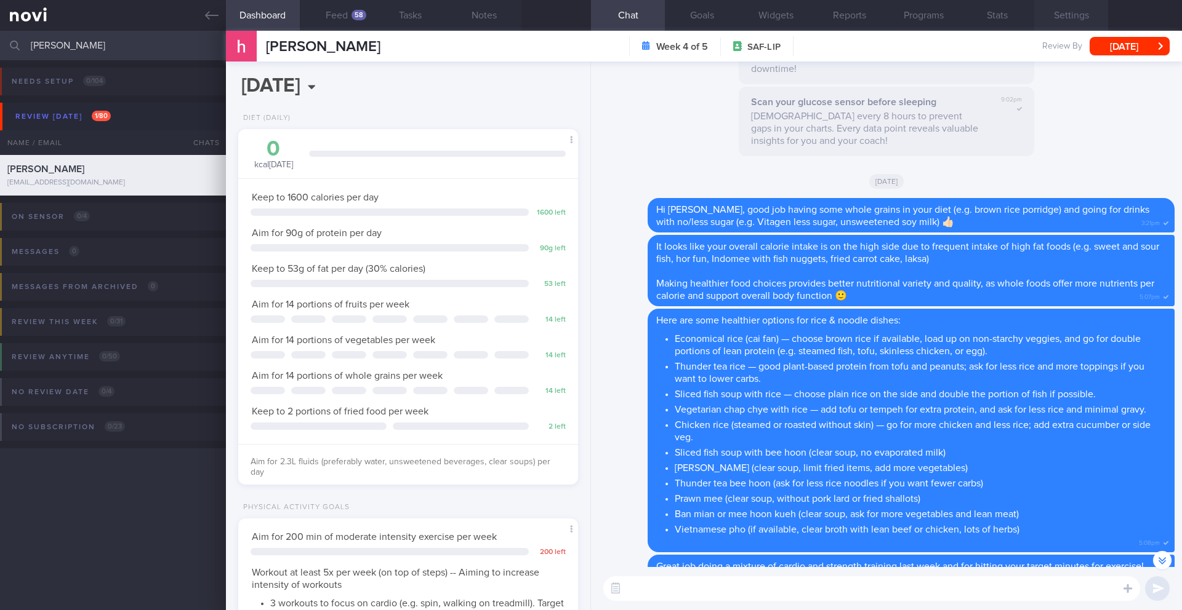
scroll to position [-95, 0]
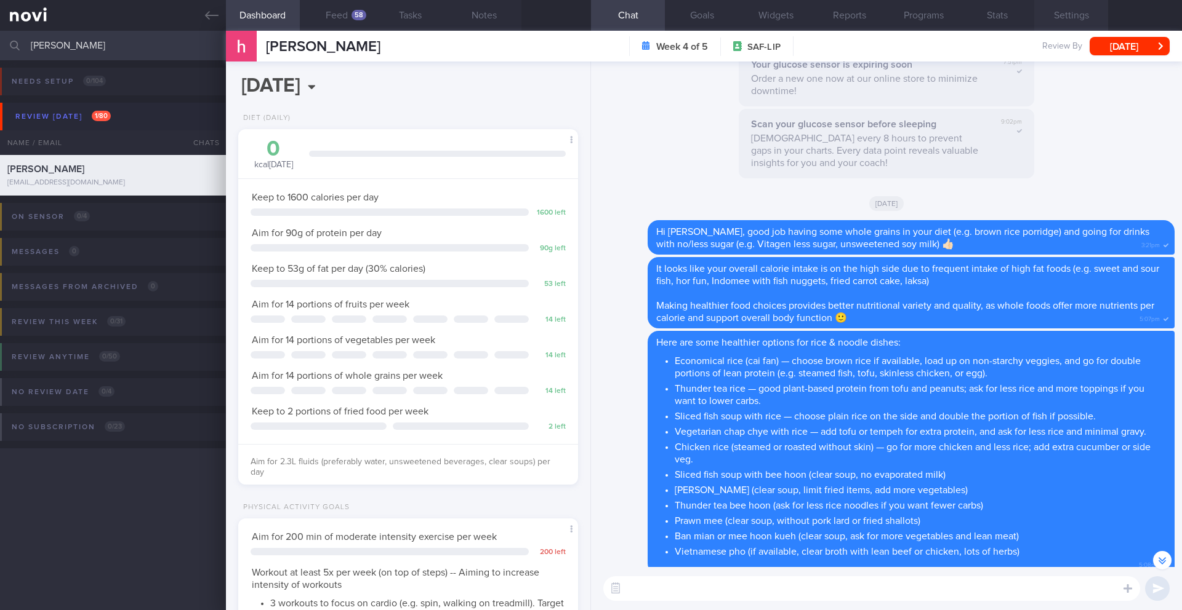
click at [1057, 13] on button "Settings" at bounding box center [1071, 15] width 74 height 31
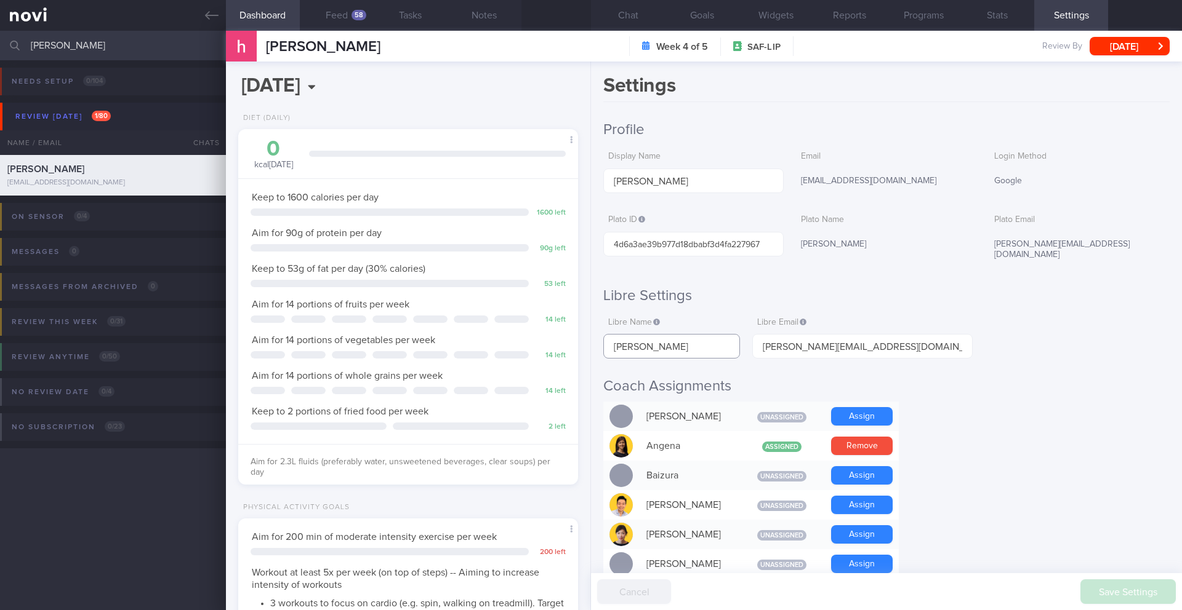
drag, startPoint x: 677, startPoint y: 346, endPoint x: 608, endPoint y: 342, distance: 69.0
click at [608, 342] on input "[PERSON_NAME]" at bounding box center [671, 346] width 137 height 25
click at [617, 338] on input "[PERSON_NAME]" at bounding box center [671, 346] width 137 height 25
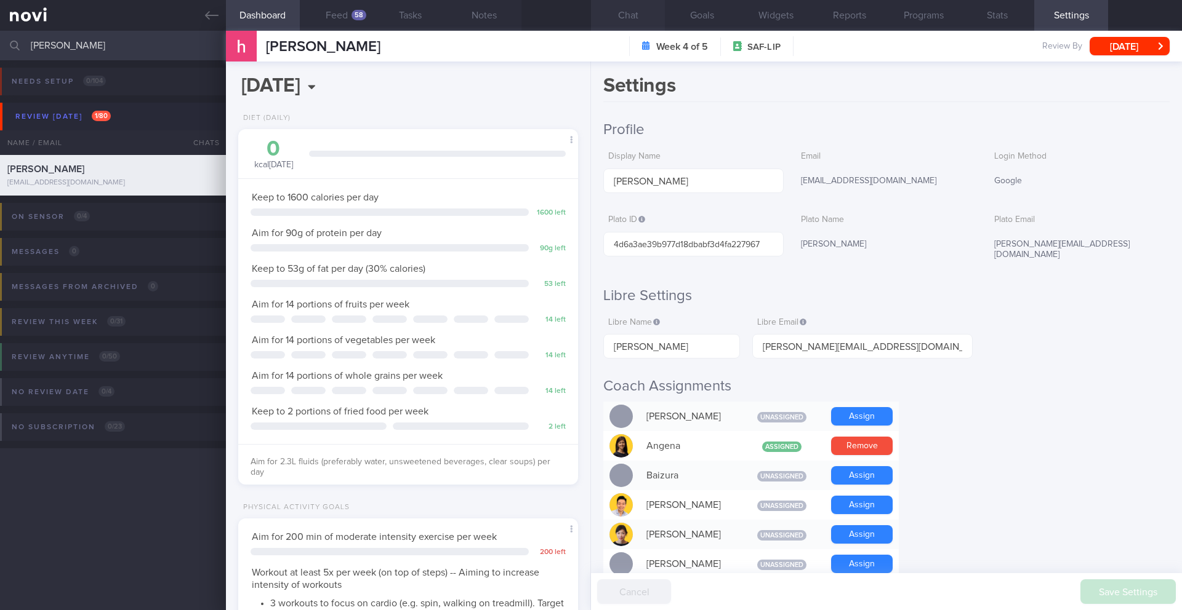
click at [623, 24] on button "Chat" at bounding box center [628, 15] width 74 height 31
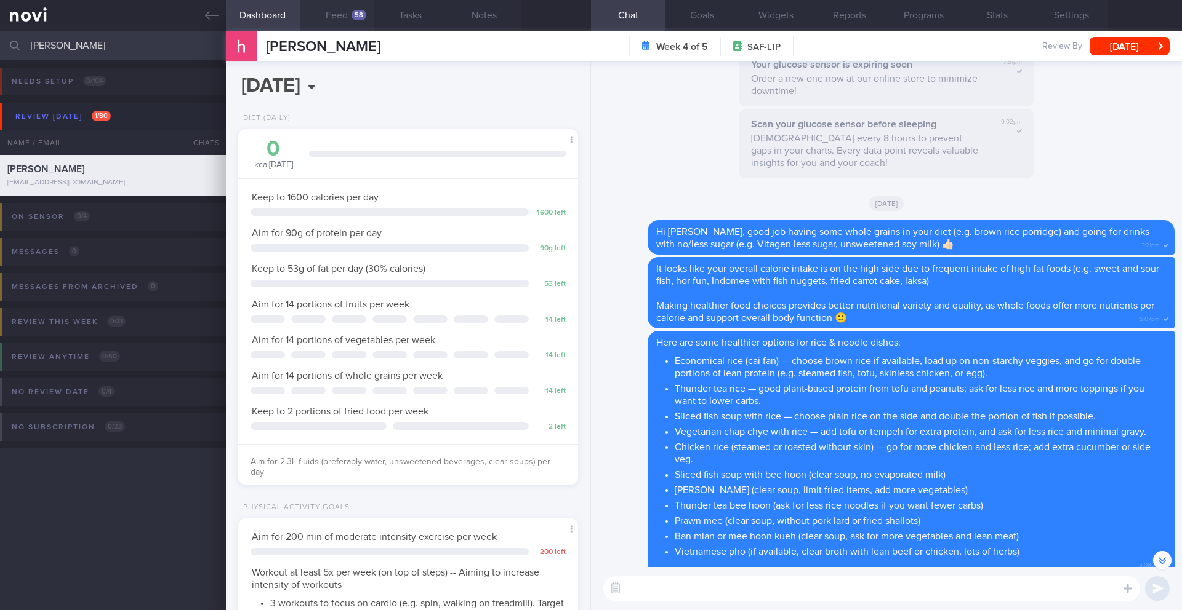
click at [359, 14] on div "58" at bounding box center [358, 15] width 15 height 10
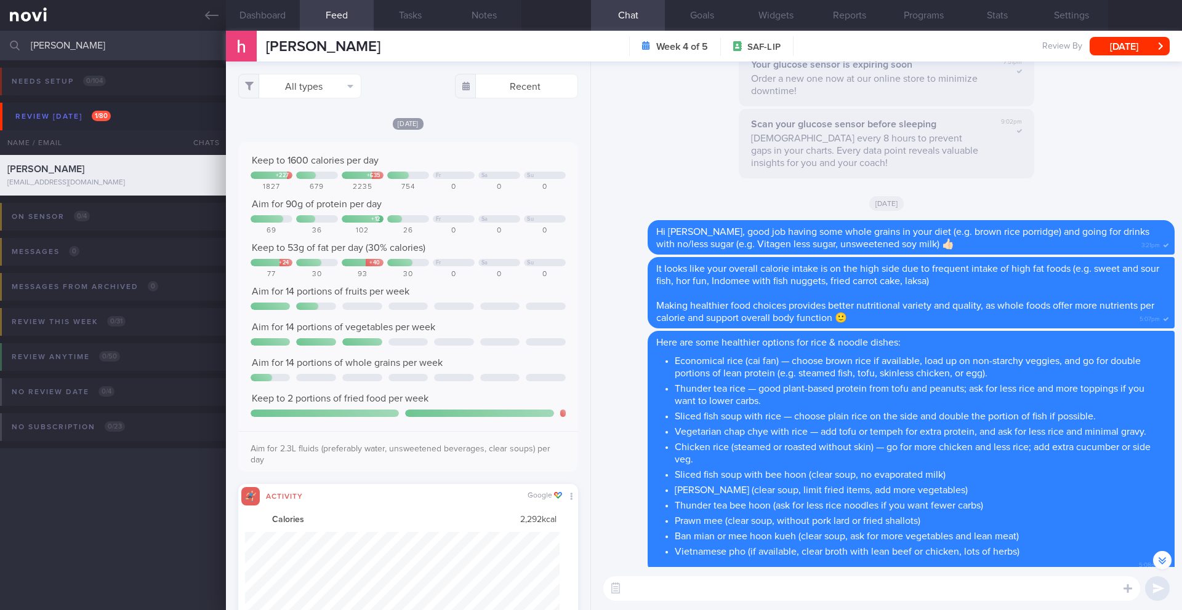
paste textarea "Lore ip d sitamet co adi eli’se doei temp inc utla 4 etdol ma ali enimad: **Min…"
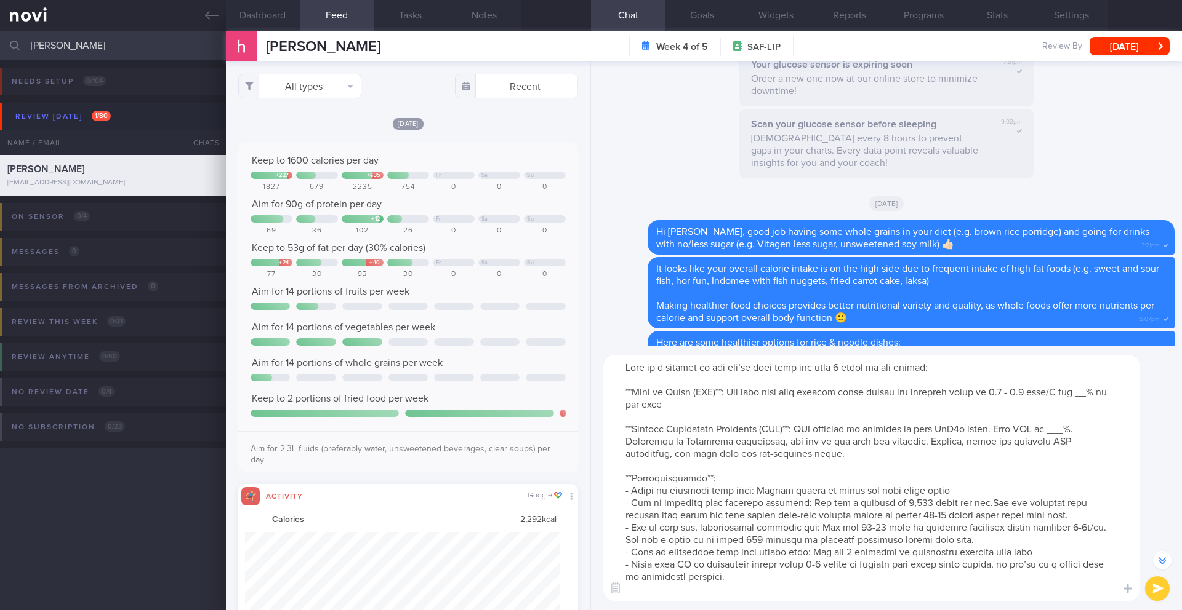
click at [623, 369] on textarea at bounding box center [871, 478] width 537 height 246
click at [1092, 391] on textarea at bounding box center [871, 478] width 537 height 246
click at [928, 315] on div "It looks like your overall calorie intake is on the high side due to frequent i…" at bounding box center [910, 292] width 527 height 71
click at [1071, 433] on textarea at bounding box center [871, 478] width 537 height 246
click at [269, 19] on button "Dashboard" at bounding box center [263, 15] width 74 height 31
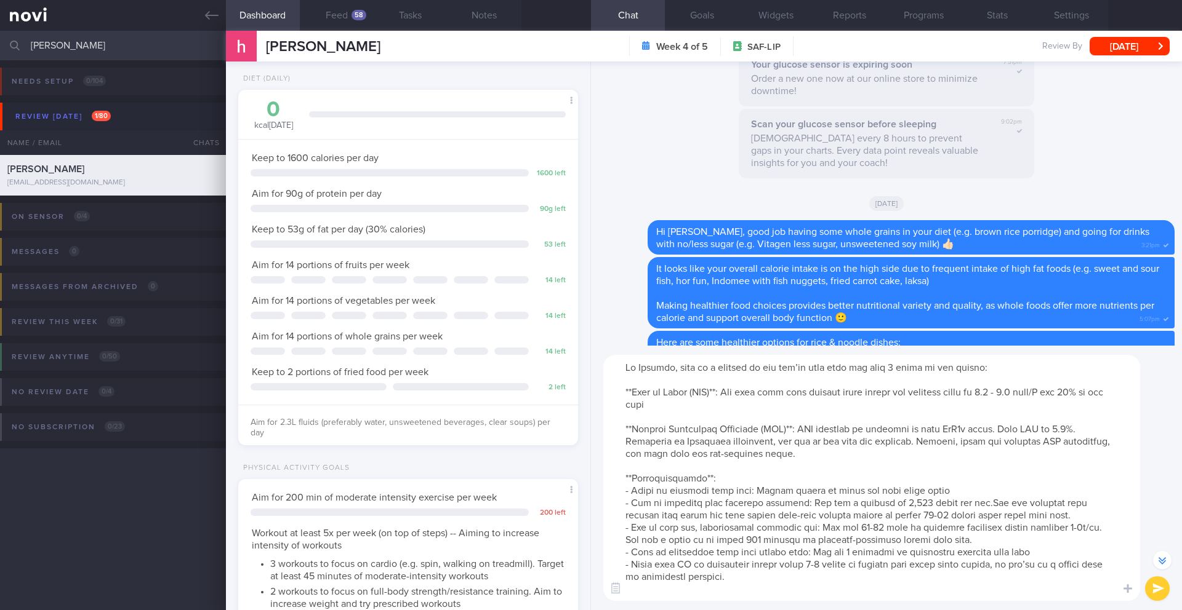
scroll to position [114, 0]
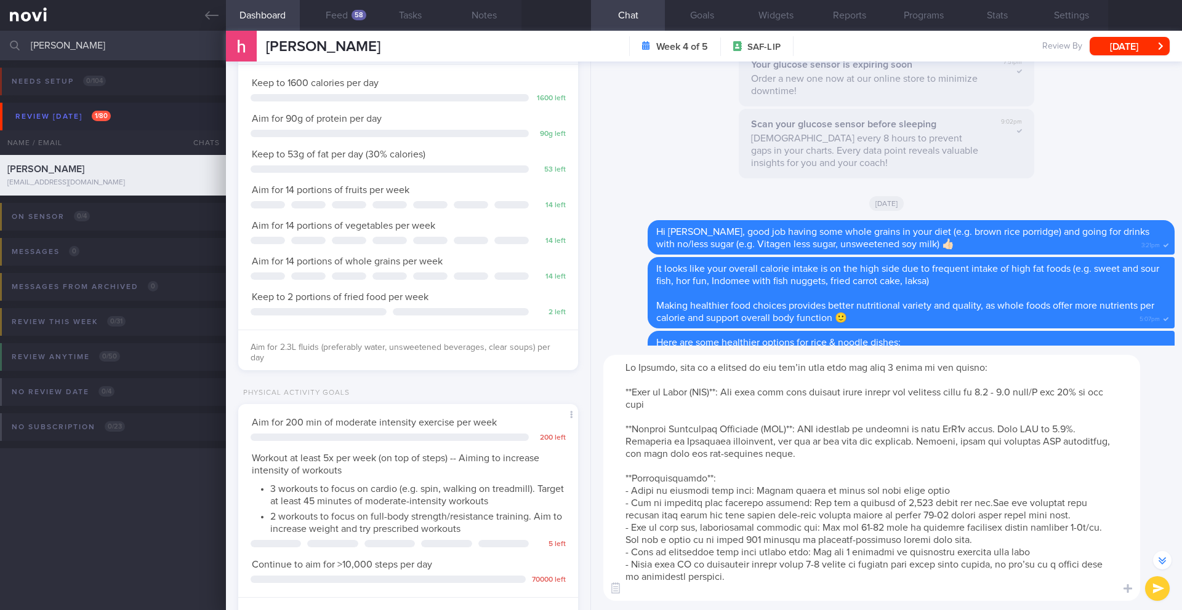
click at [893, 503] on textarea at bounding box center [871, 478] width 537 height 246
click at [982, 506] on textarea at bounding box center [871, 478] width 537 height 246
click at [852, 527] on textarea at bounding box center [871, 478] width 537 height 246
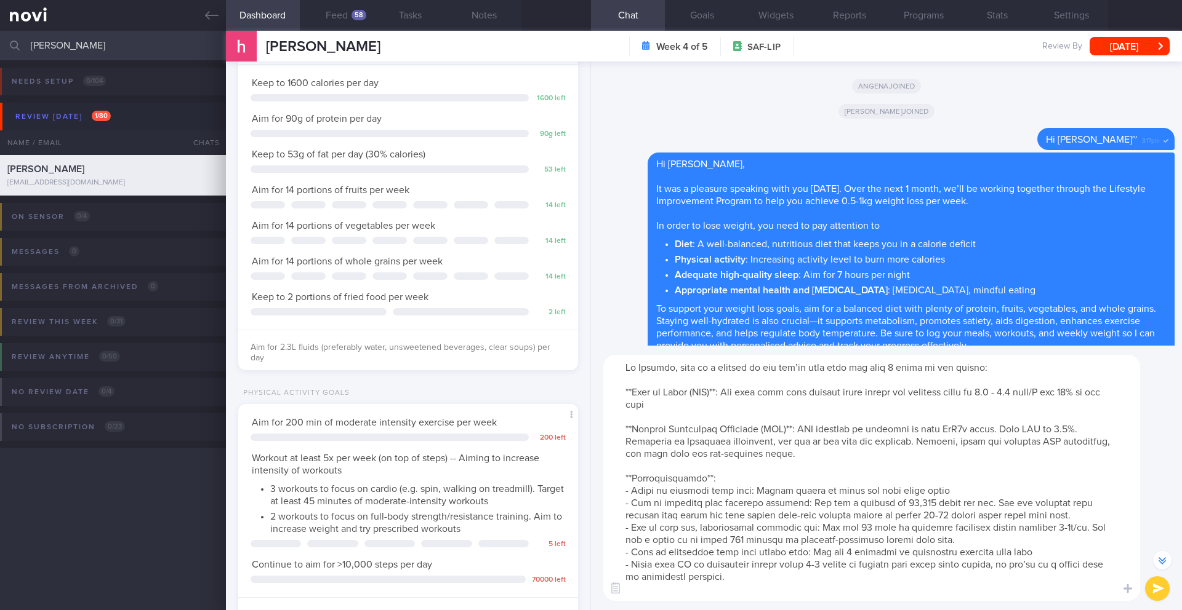
scroll to position [-5018, 0]
type textarea "Lo Ipsumdo, sita co a elitsed do eiu tem’in utla etdo mag aliq 8 enima mi ven q…"
click at [1156, 590] on button "submit" at bounding box center [1157, 589] width 25 height 25
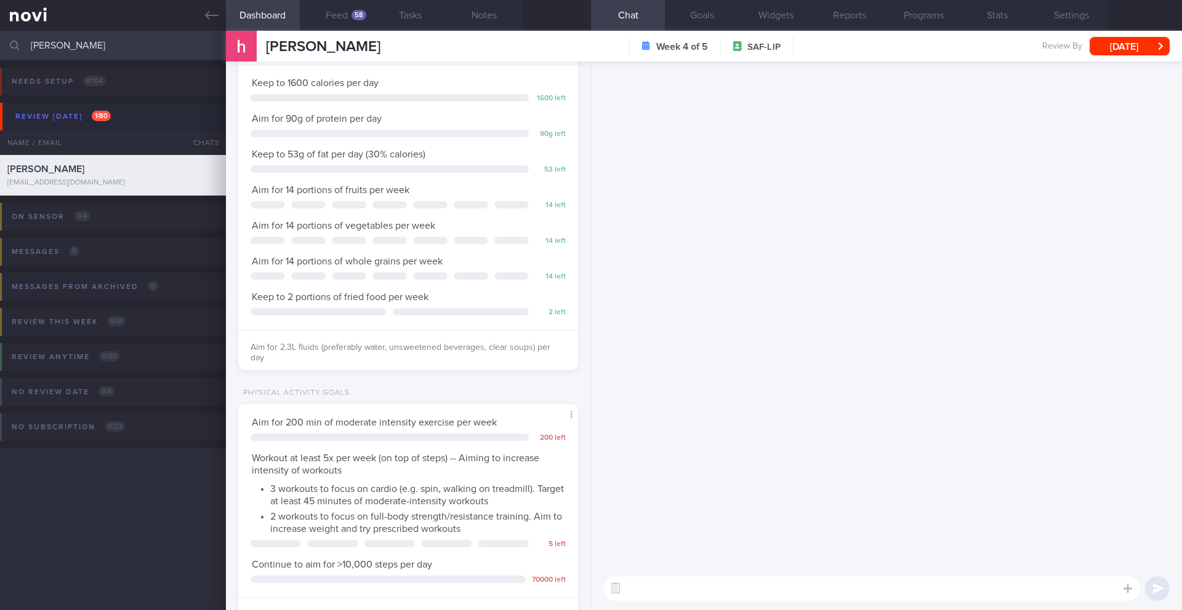
scroll to position [0, 0]
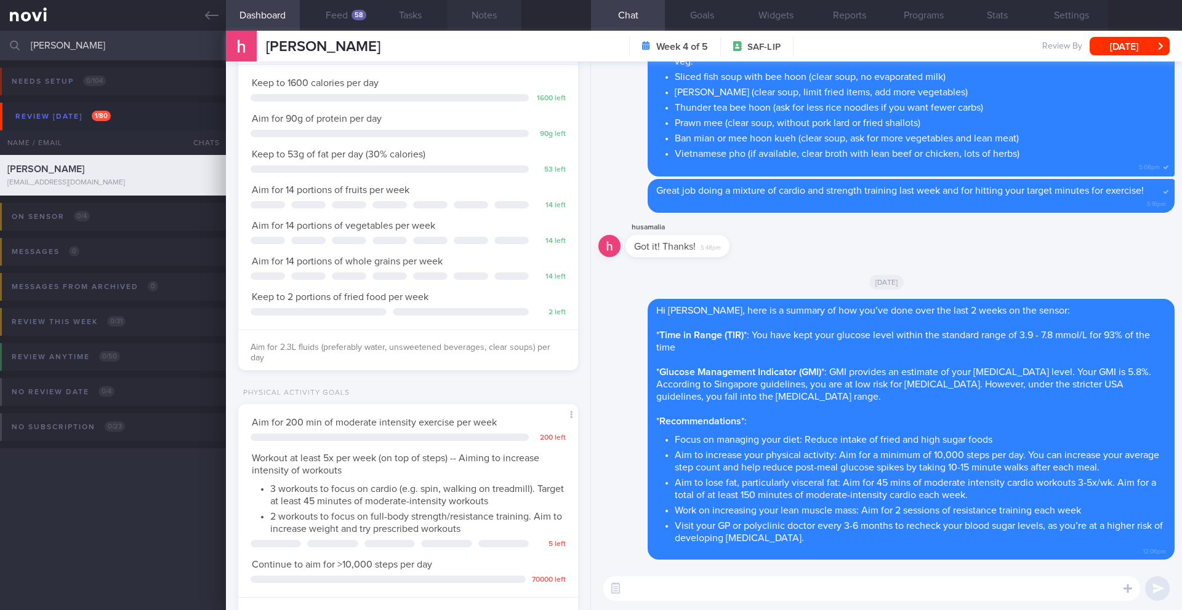
click at [484, 19] on button "Notes" at bounding box center [484, 15] width 74 height 31
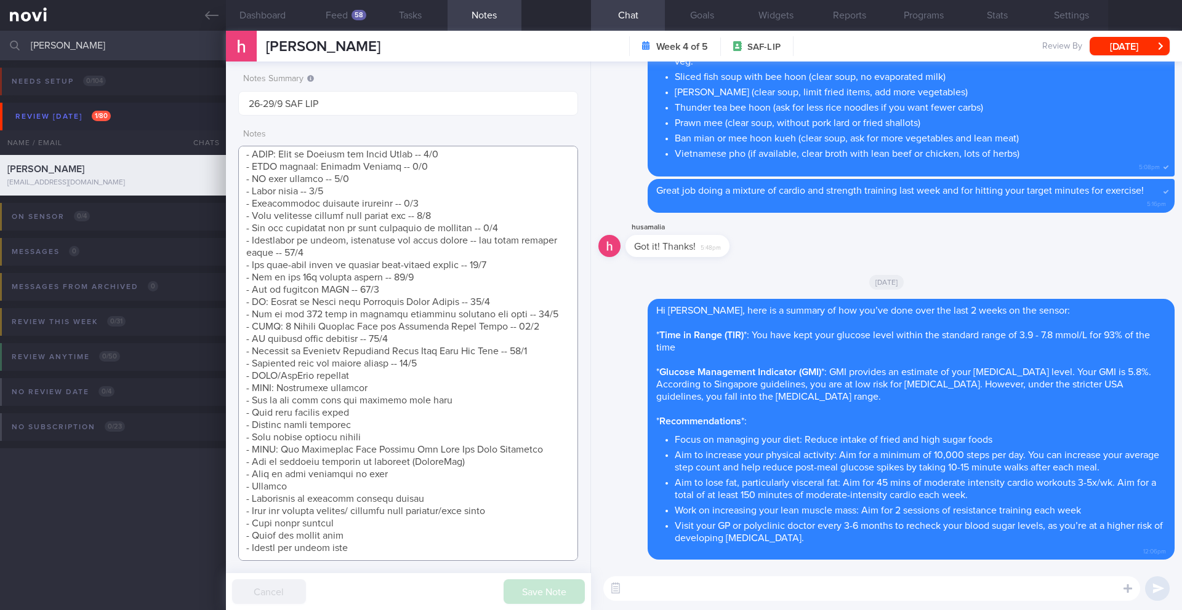
click at [482, 330] on textarea at bounding box center [408, 353] width 340 height 415
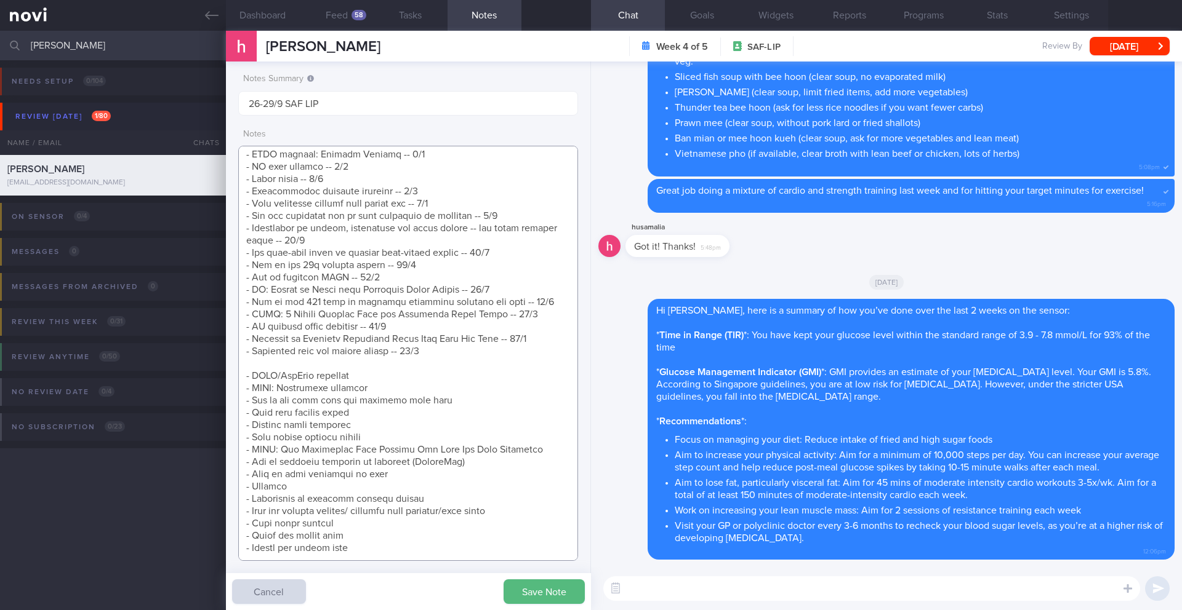
scroll to position [435, 0]
type textarea "SUPPORT NEEDED: CHALLENGE: Wt Targets: [DEMOGRAPHIC_DATA] Chinese [DEMOGRAPHIC_…"
click at [780, 596] on textarea at bounding box center [871, 589] width 537 height 25
type textarea "P"
type textarea "Do continue to log your meals and workouts till the end of your program ("
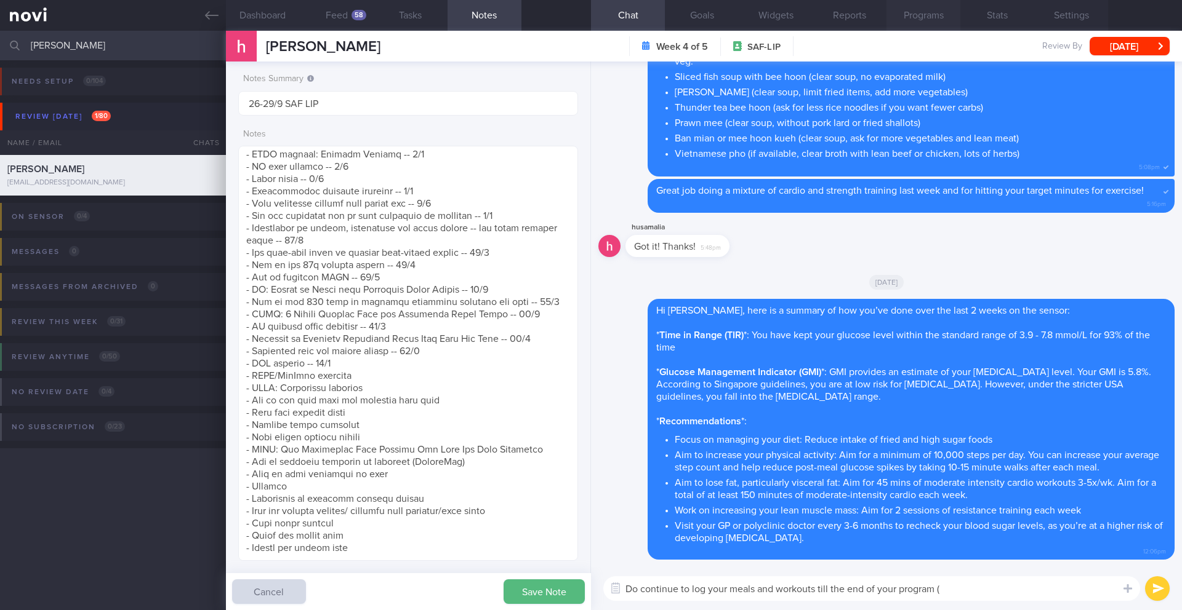
click at [939, 14] on button "Programs" at bounding box center [923, 15] width 74 height 31
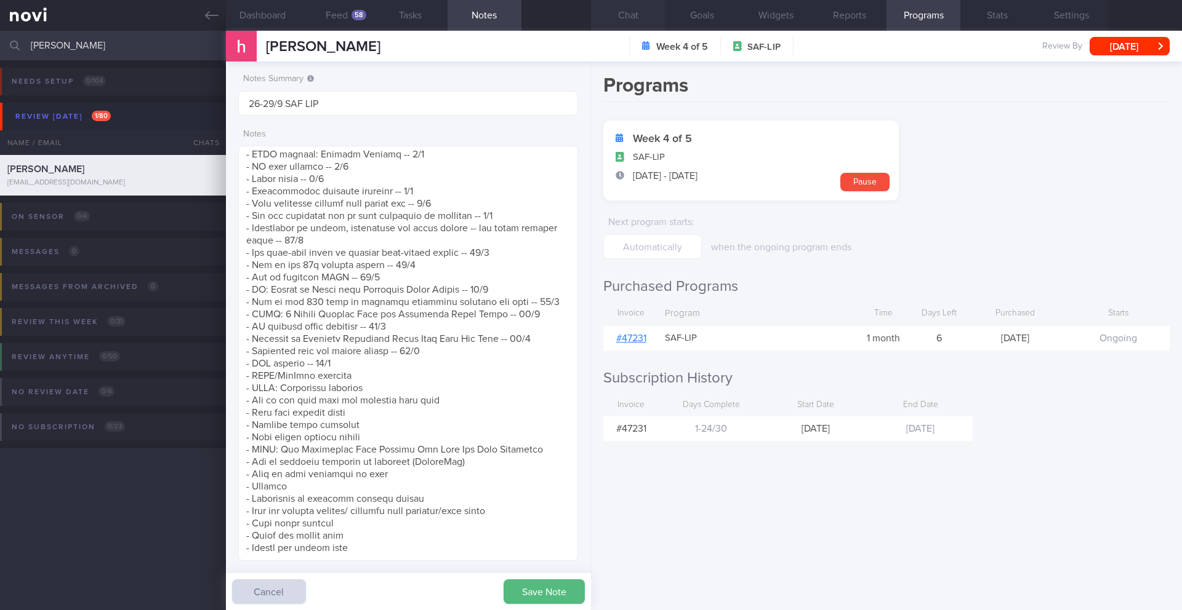
click at [630, 17] on button "Chat" at bounding box center [628, 15] width 74 height 31
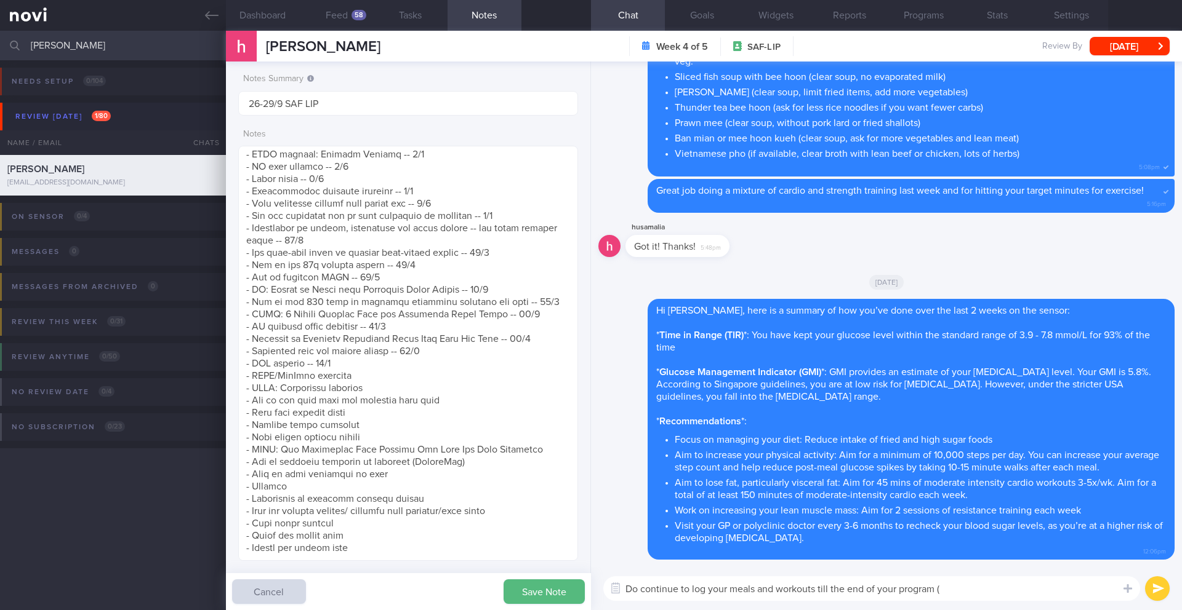
click at [996, 593] on textarea "Do continue to log your meals and workouts till the end of your program (" at bounding box center [871, 589] width 537 height 25
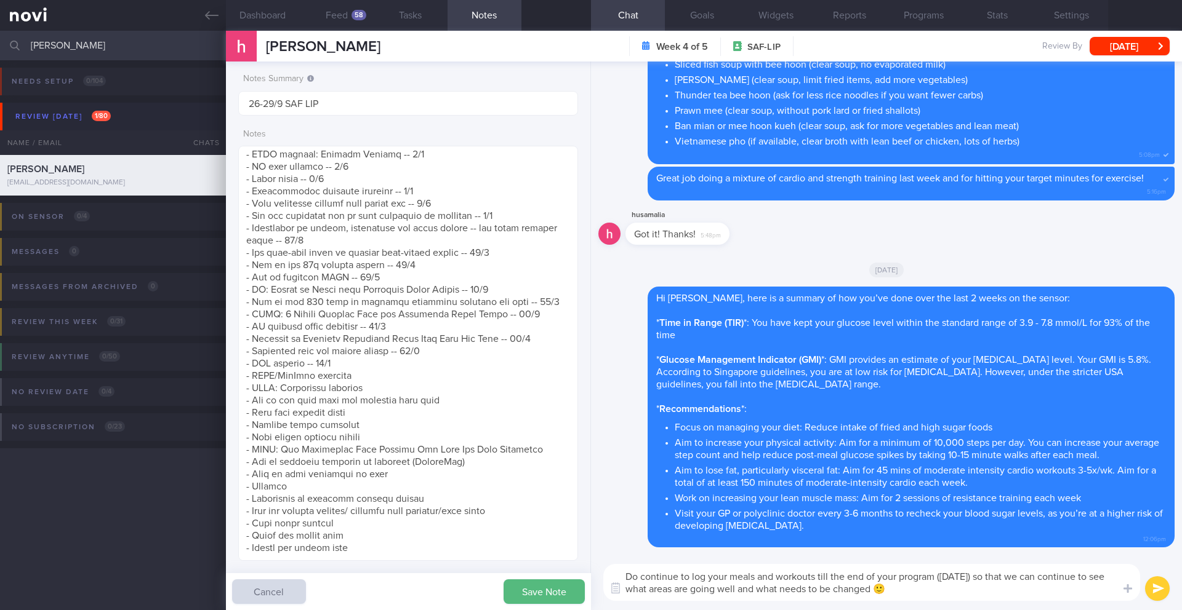
click at [873, 593] on textarea "Do continue to log your meals and workouts till the end of your program ([DATE]…" at bounding box center [871, 582] width 537 height 37
type textarea "Do continue to log your meals and workouts till the end of your program ([DATE]…"
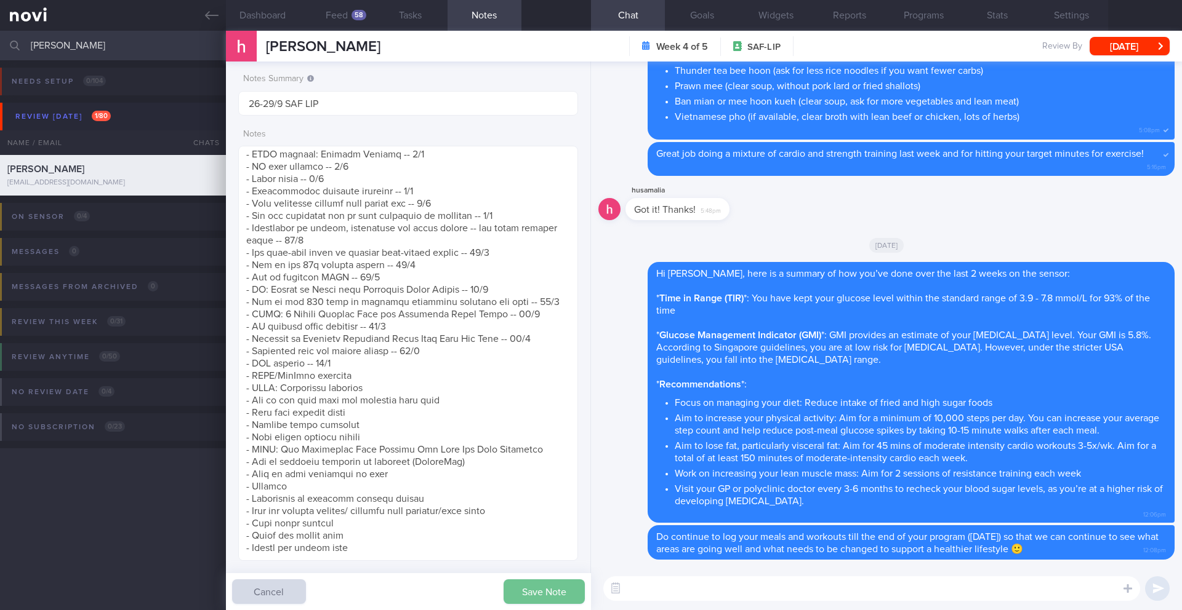
click at [531, 594] on button "Save Note" at bounding box center [543, 592] width 81 height 25
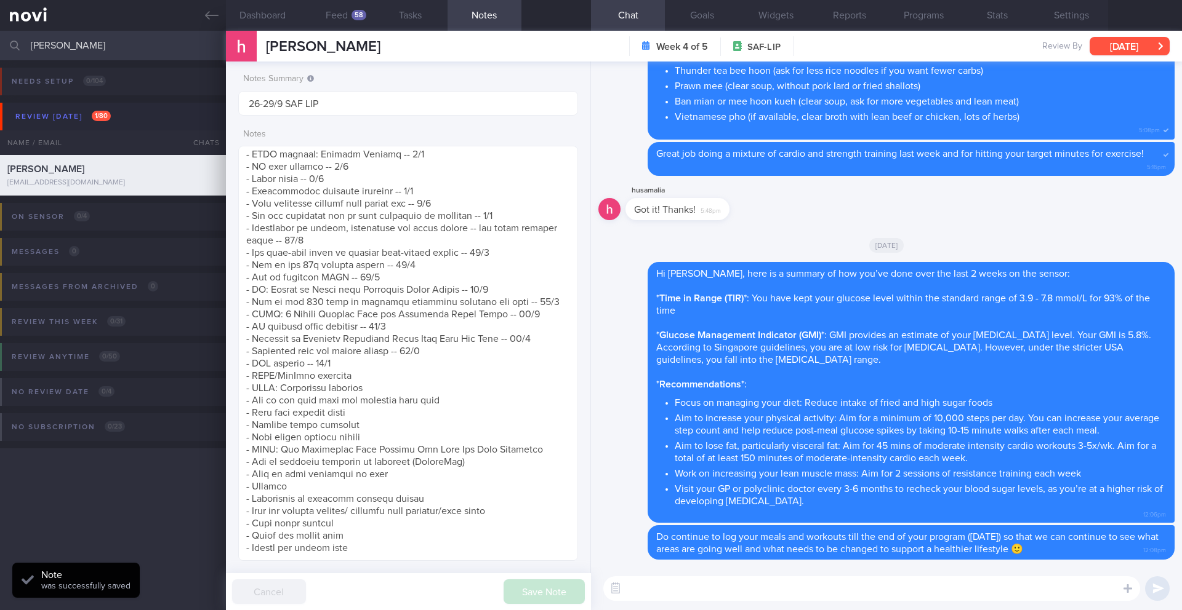
click at [1120, 48] on button "[DATE]" at bounding box center [1129, 46] width 80 height 18
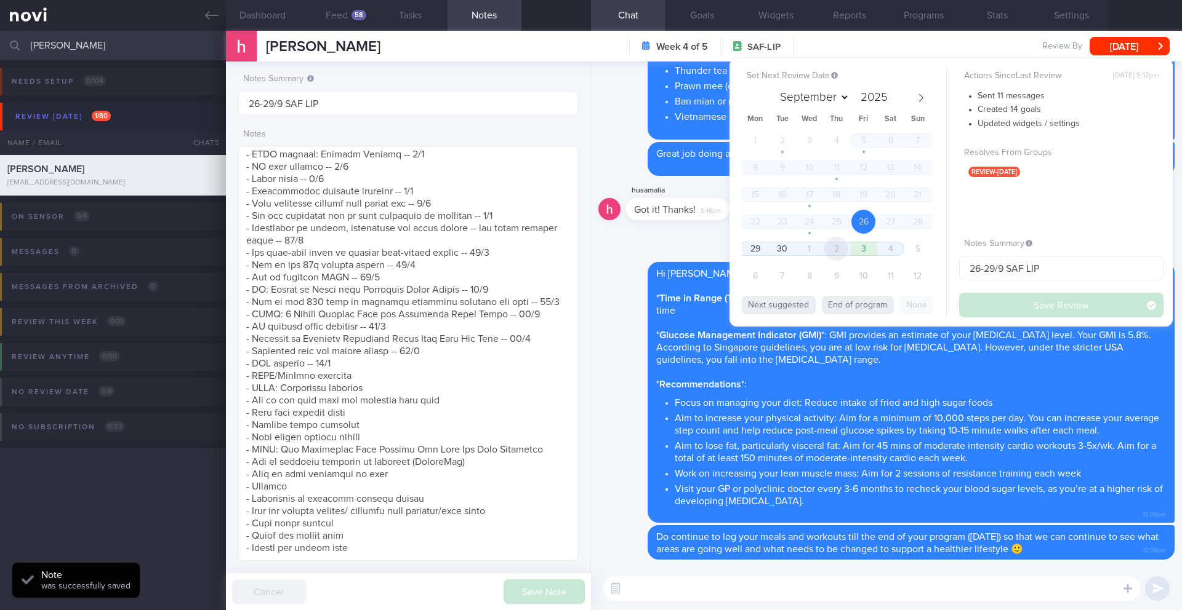
click at [839, 250] on span "2" at bounding box center [836, 249] width 24 height 24
select select "9"
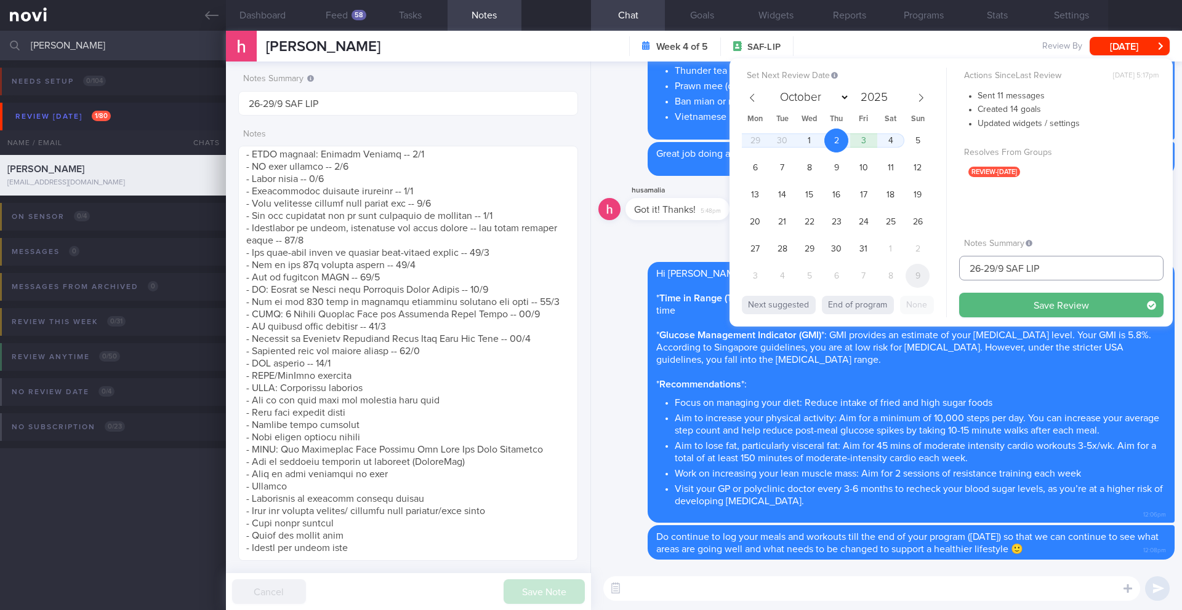
drag, startPoint x: 1006, startPoint y: 269, endPoint x: 929, endPoint y: 274, distance: 77.1
click at [929, 274] on div "Set Next Review Date [DATE] September October November [DATE] Mon Tue Wed Thu F…" at bounding box center [950, 192] width 443 height 268
click at [993, 271] on input "26-29/9 SAF LIP" at bounding box center [1061, 268] width 204 height 25
drag, startPoint x: 1005, startPoint y: 270, endPoint x: 965, endPoint y: 271, distance: 40.0
click at [965, 271] on input "26-29/9 SAF LIP" at bounding box center [1061, 268] width 204 height 25
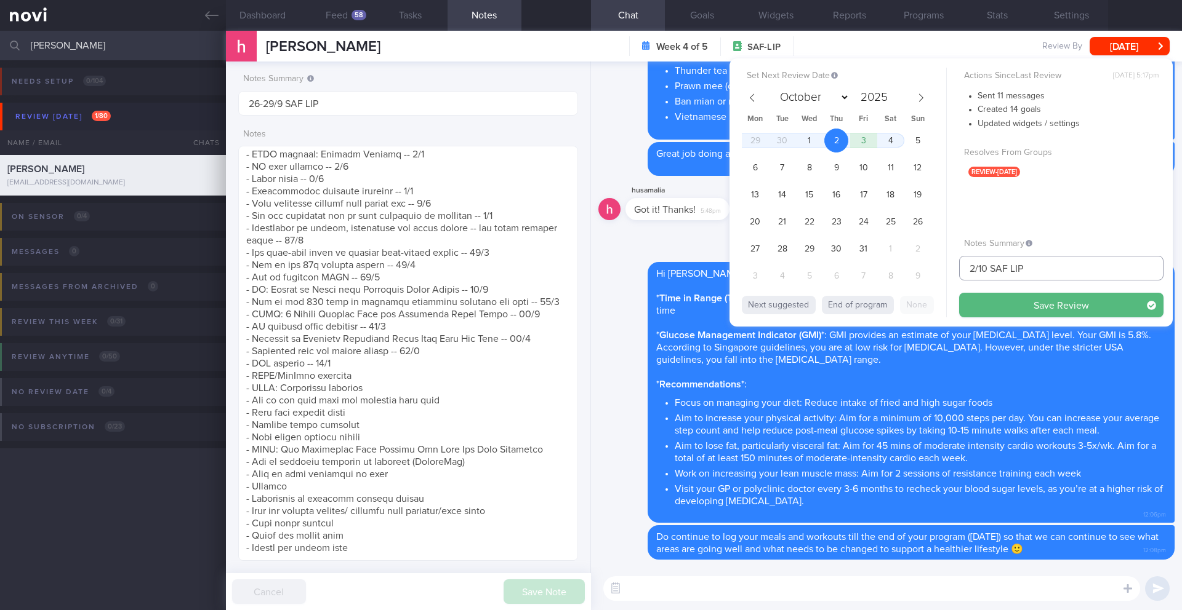
type input "2/10 SAF LIP"
click at [1001, 308] on button "Save Review" at bounding box center [1061, 305] width 204 height 25
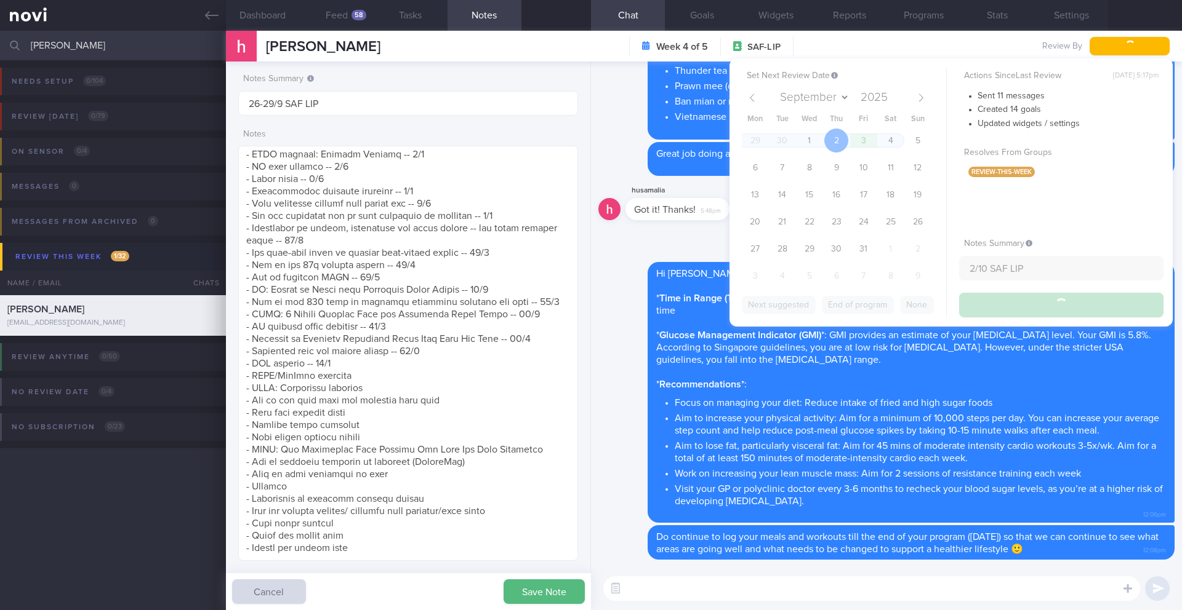
type input "2/10 SAF LIP"
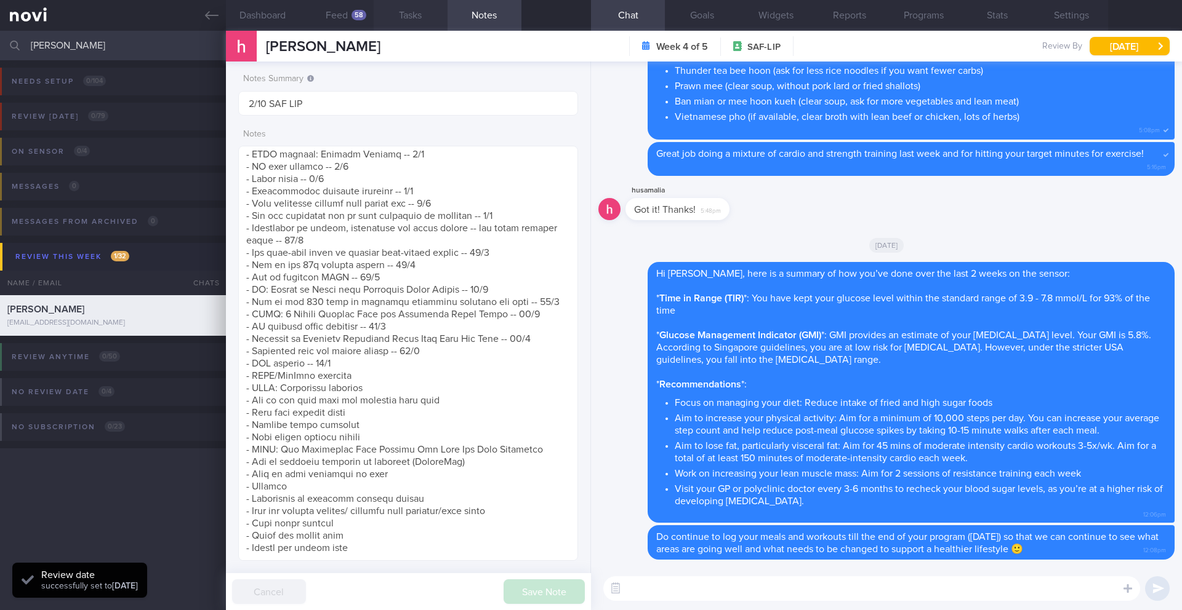
scroll to position [156, 314]
click at [70, 38] on input "[PERSON_NAME]" at bounding box center [591, 46] width 1182 height 30
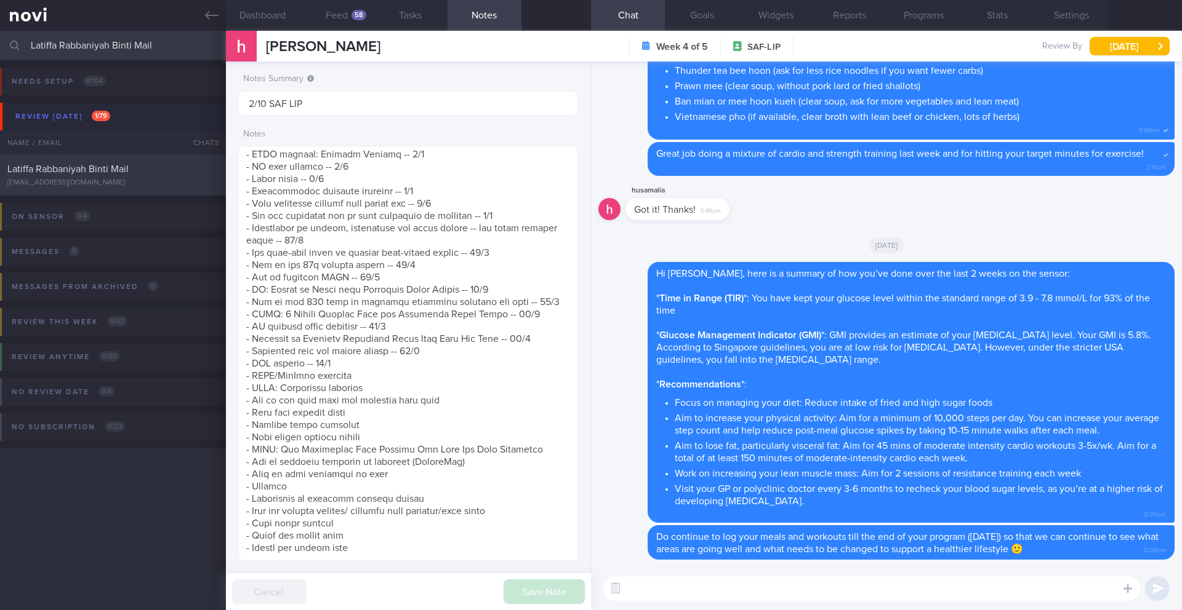
type input "Latiffa Rabbaniyah Binti Mail"
click at [143, 190] on div "Latiffa Rabbaniyah Binti Mail [EMAIL_ADDRESS][DOMAIN_NAME] [DATE] [DATE] OPTIMU…" at bounding box center [591, 175] width 1182 height 41
type input "26-29/9 NEW OP+"
type textarea "[DATE] -- bridesmaid, wants to lose weight quickly SUPPORT NEEDED: CHALLENGE: -…"
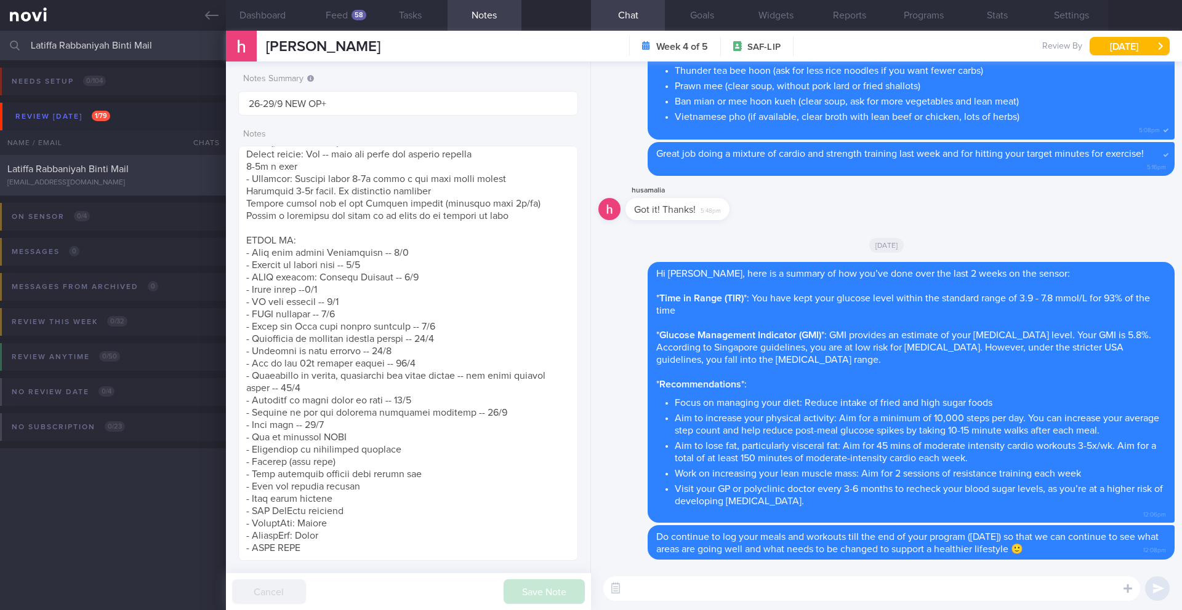
select select "8"
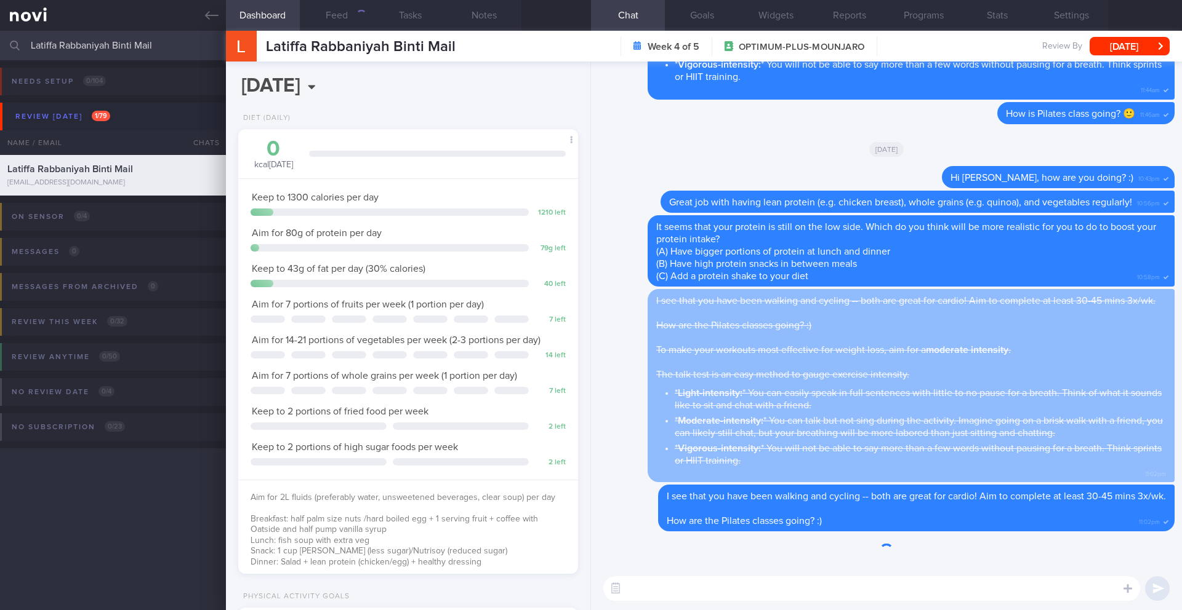
scroll to position [172, 309]
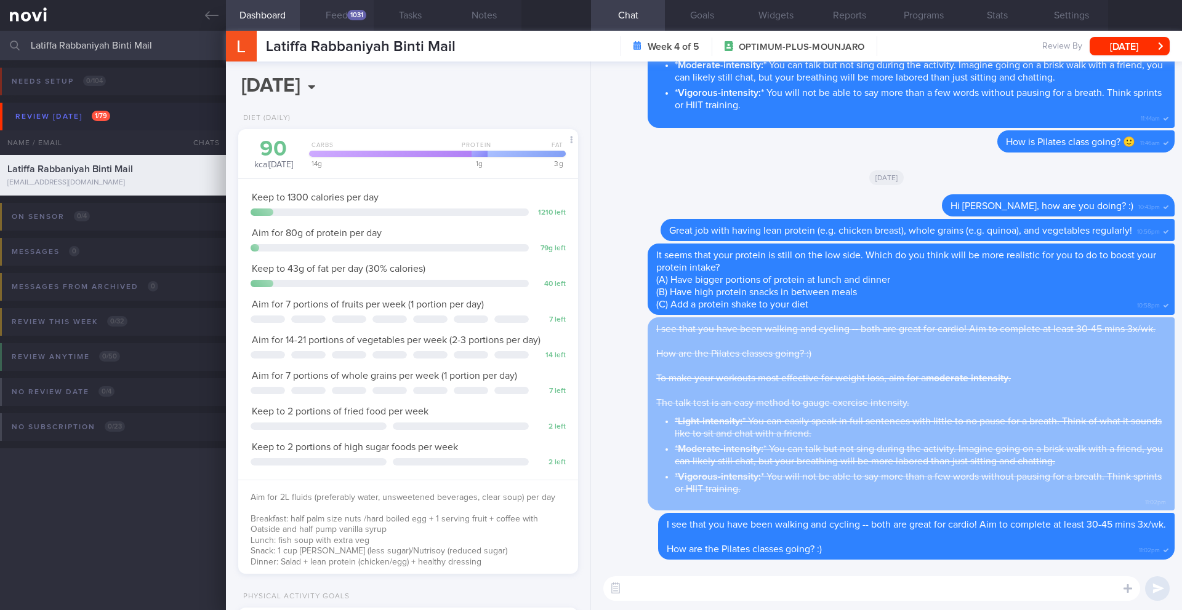
click at [341, 12] on button "Feed 1031" at bounding box center [337, 15] width 74 height 31
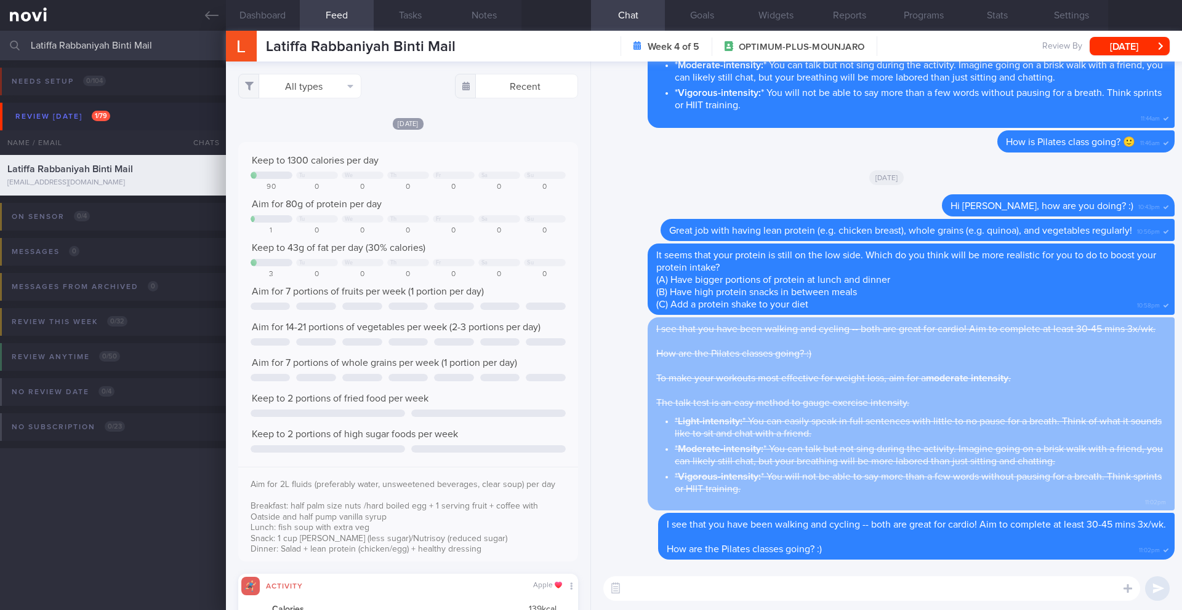
scroll to position [78, 315]
click at [305, 88] on button "All types" at bounding box center [299, 86] width 123 height 25
click at [305, 130] on button "Activity" at bounding box center [300, 128] width 122 height 18
checkbox input "false"
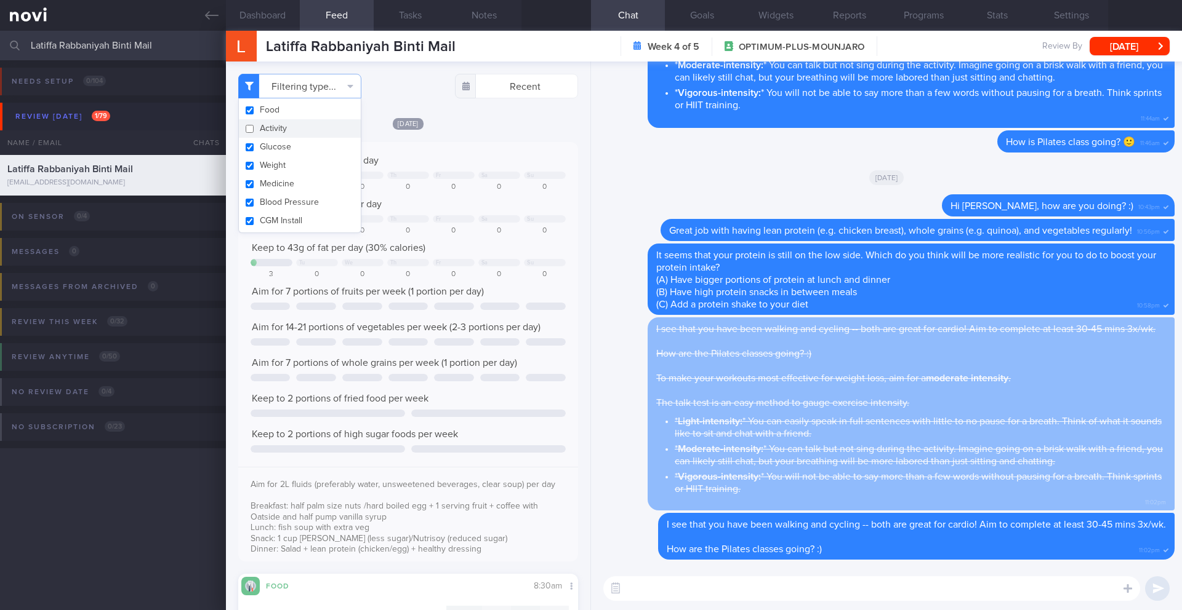
click at [726, 598] on textarea at bounding box center [871, 589] width 537 height 25
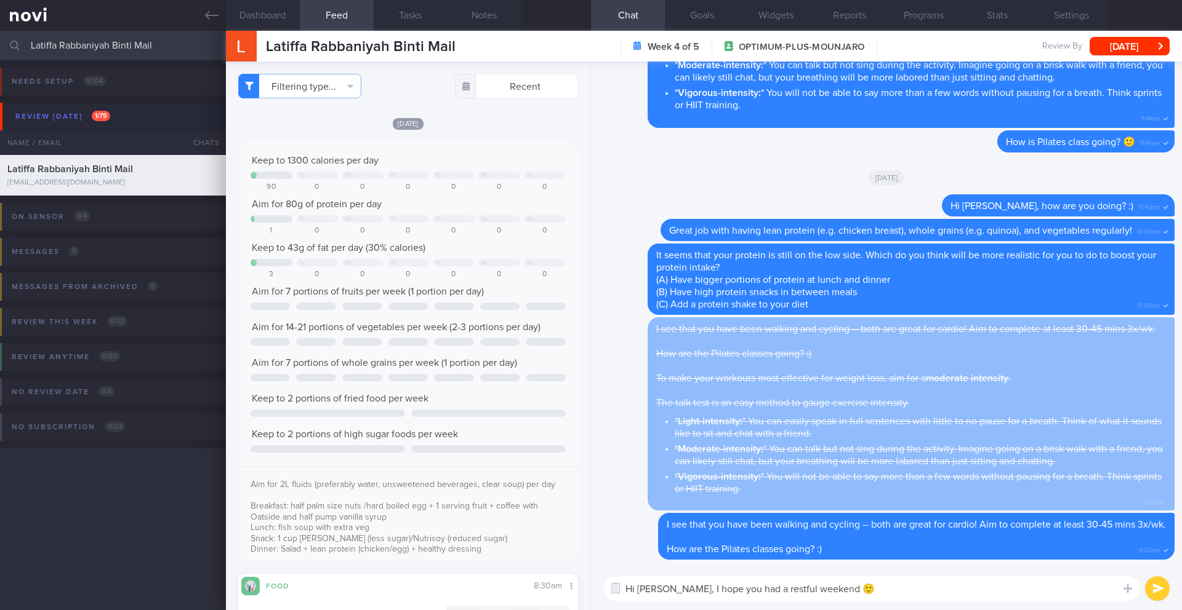
click at [882, 586] on textarea "Hi [PERSON_NAME], I hope you had a restful weekend 🙂" at bounding box center [871, 589] width 537 height 25
type textarea "Hi [PERSON_NAME], I hope you had a restful weekend 🙂"
